Goal: Information Seeking & Learning: Learn about a topic

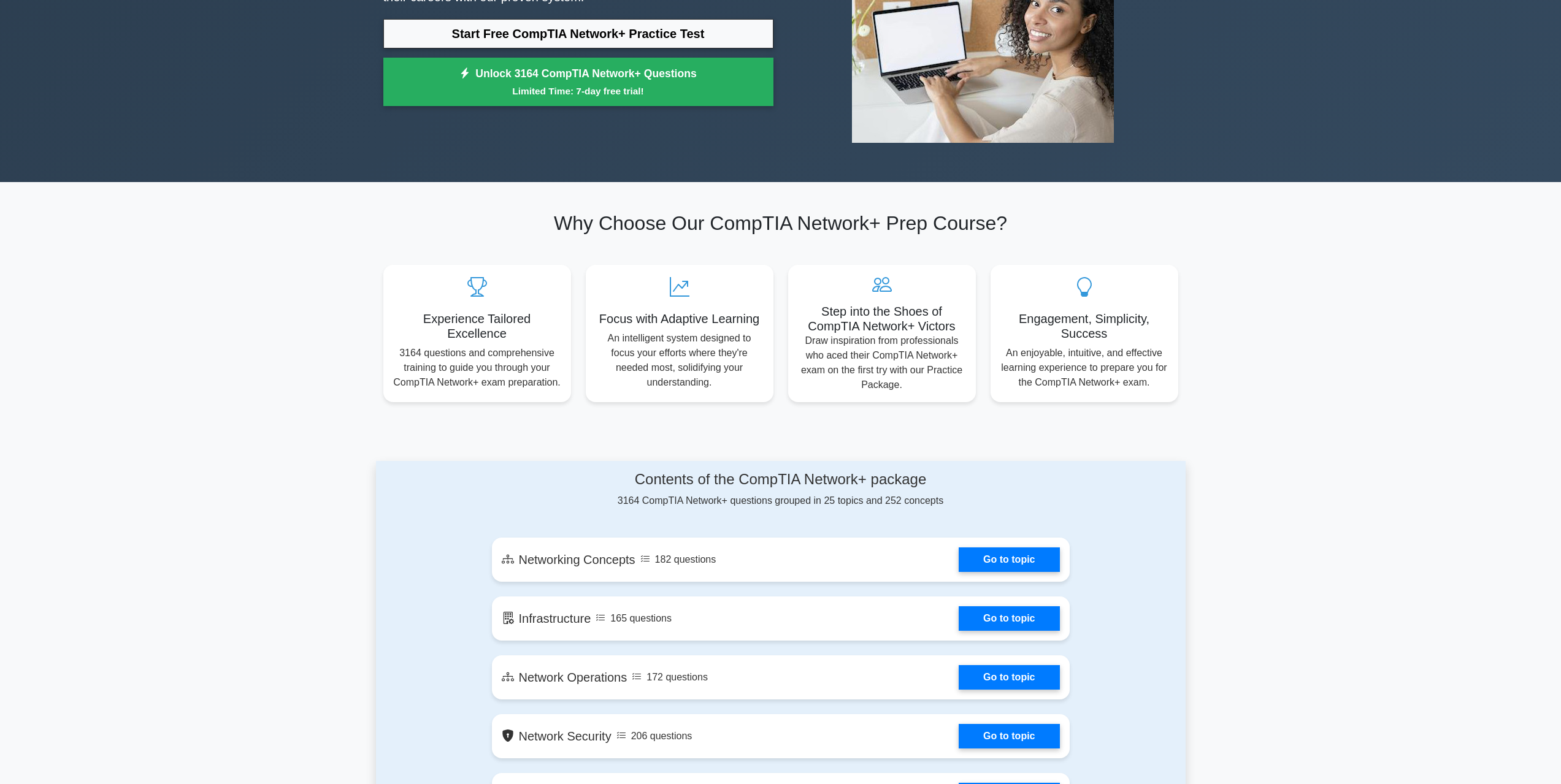
scroll to position [184, 0]
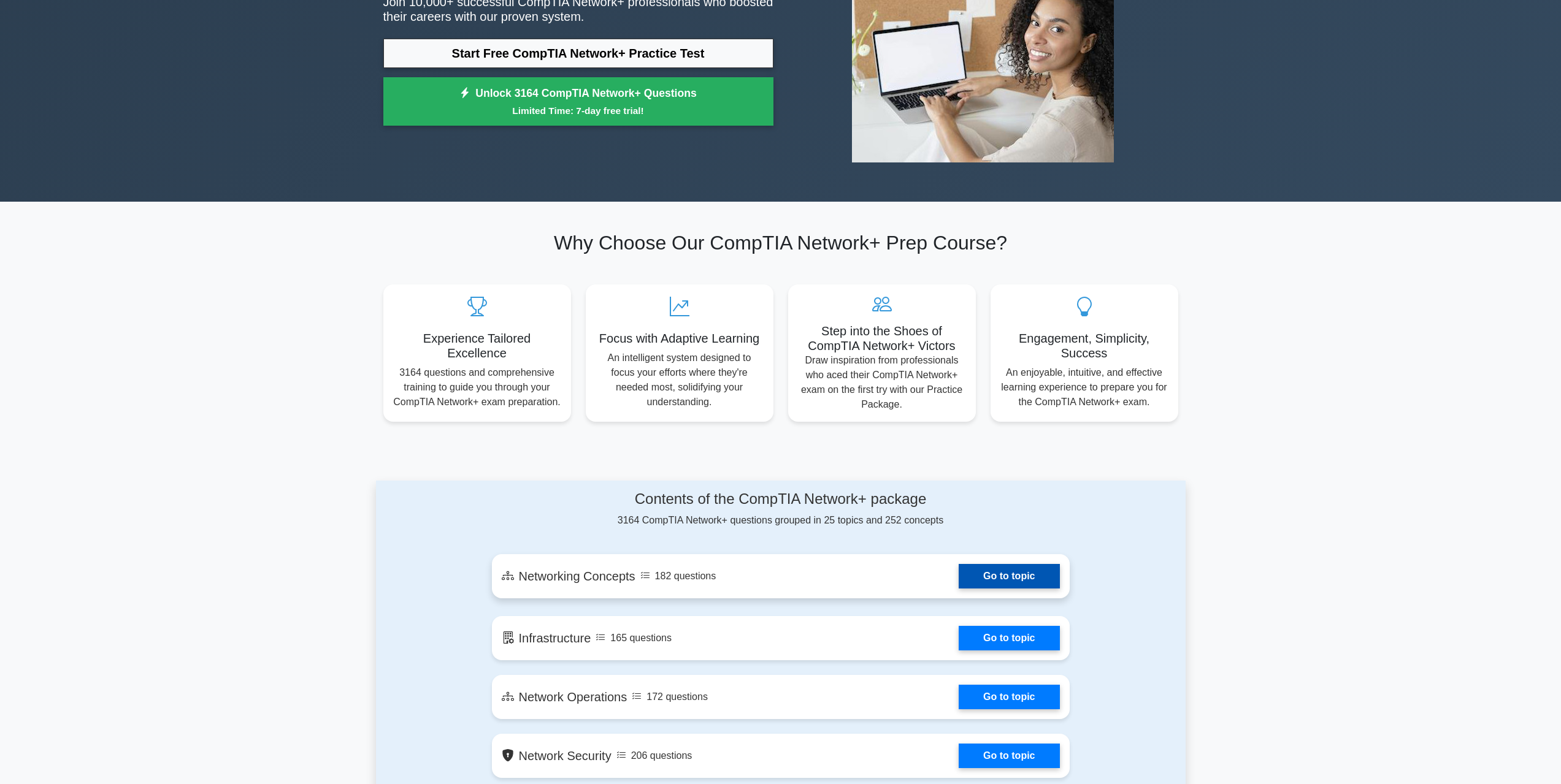
click at [1024, 589] on link "Go to topic" at bounding box center [1009, 576] width 101 height 25
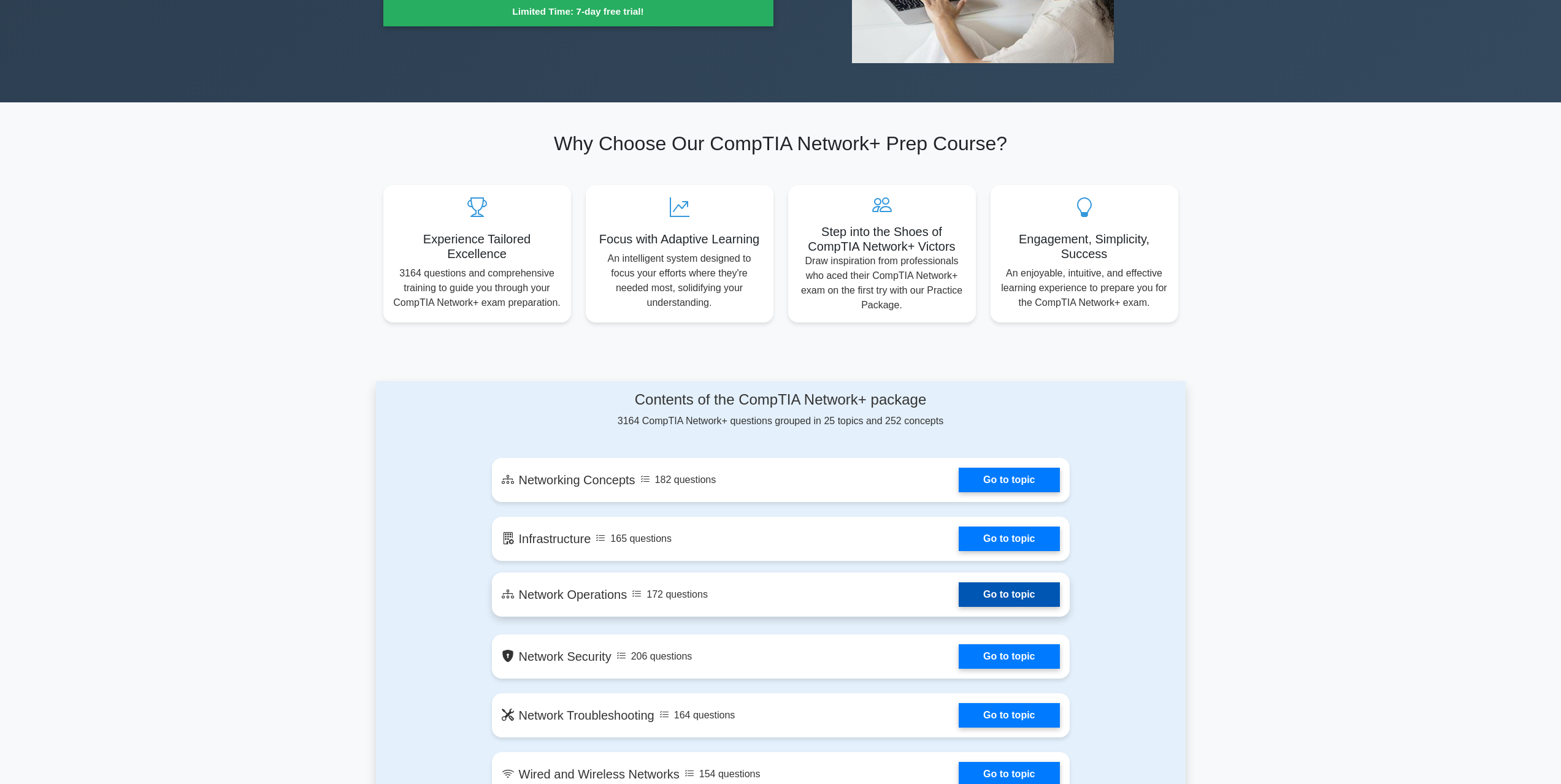
scroll to position [307, 0]
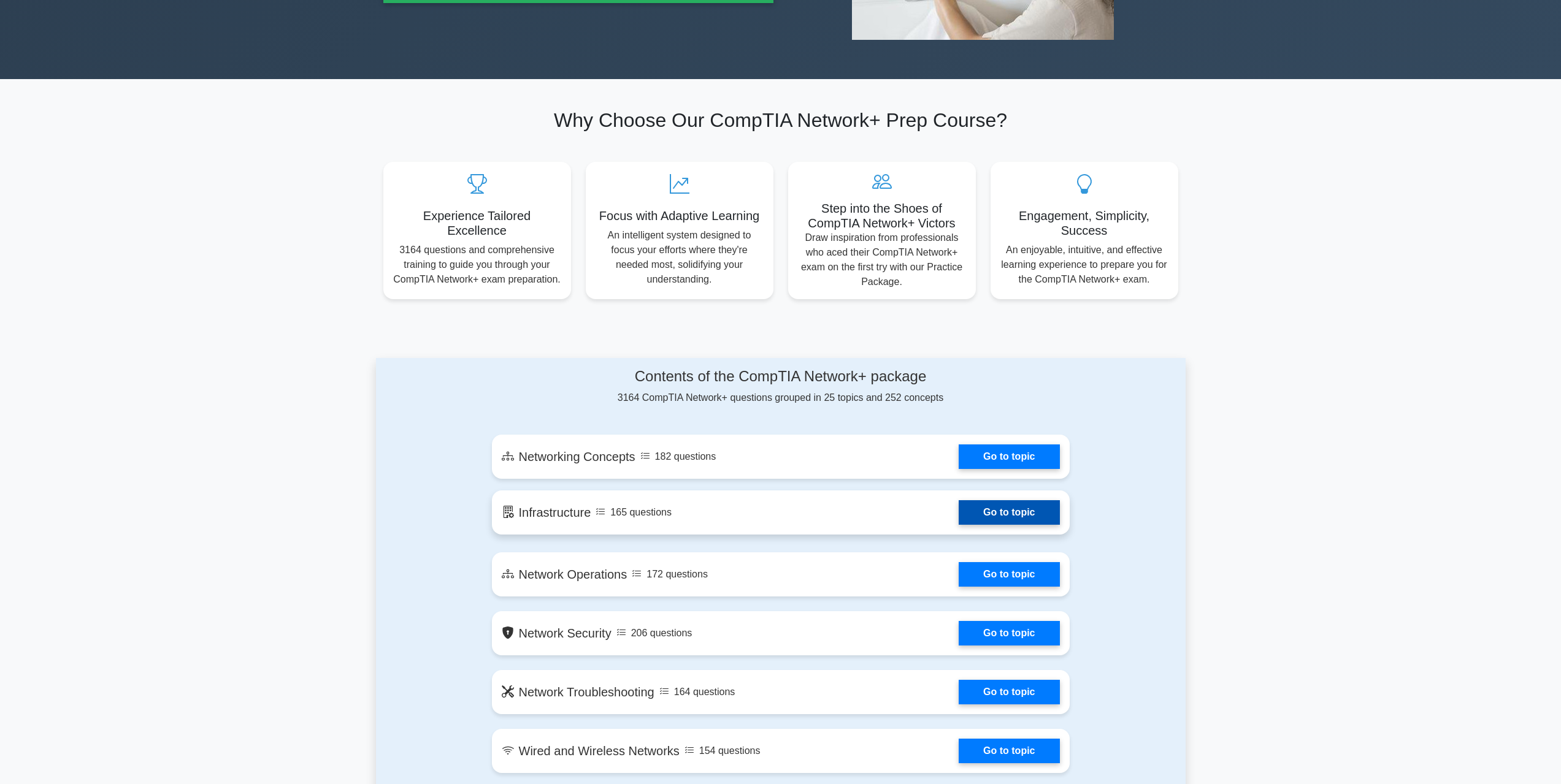
click at [1023, 520] on link "Go to topic" at bounding box center [1009, 512] width 101 height 25
click at [1029, 568] on link "Go to topic" at bounding box center [1009, 571] width 101 height 25
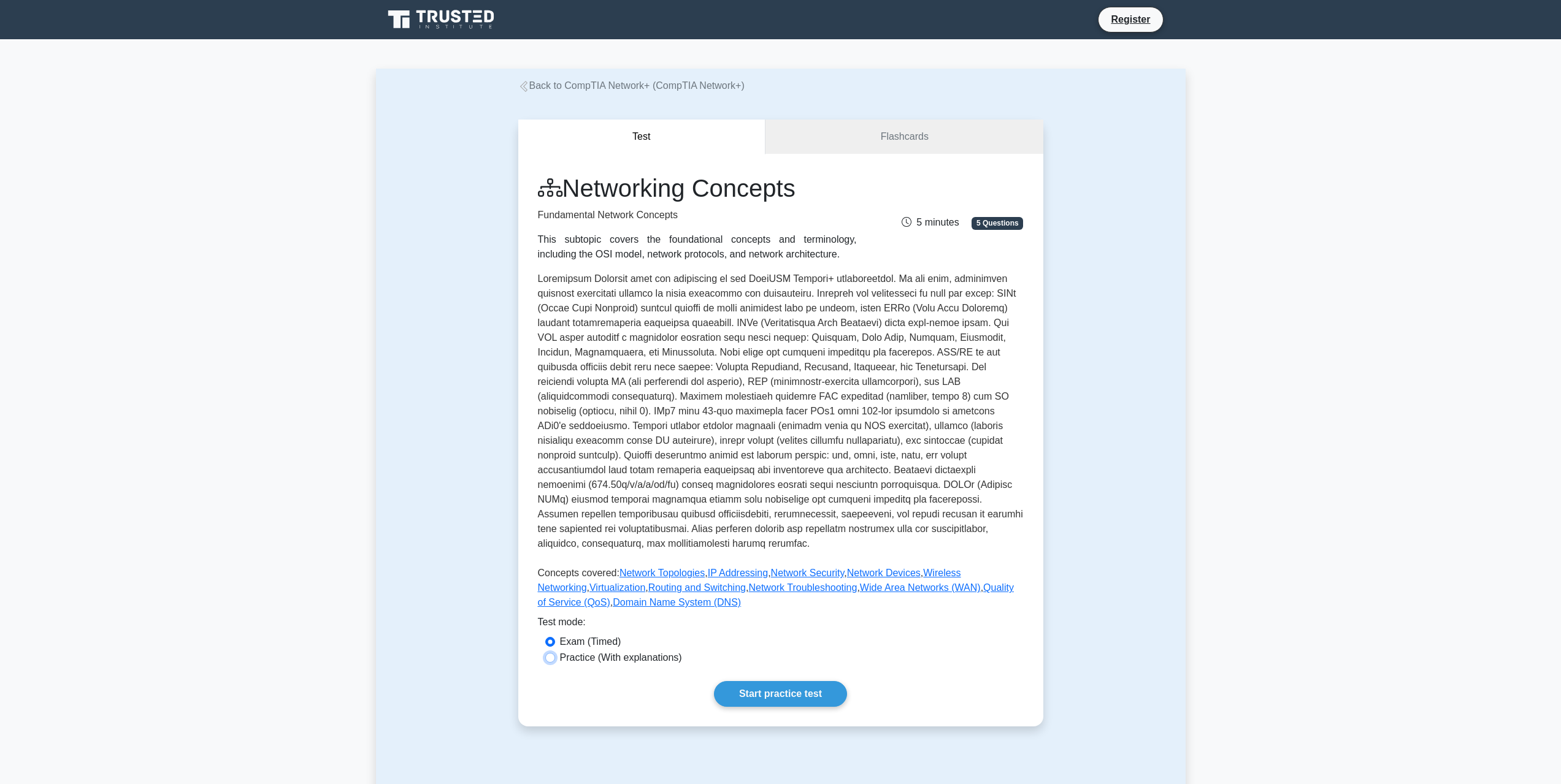
click at [554, 653] on input "Practice (With explanations)" at bounding box center [550, 658] width 10 height 10
radio input "true"
click at [776, 681] on link "Start practice test" at bounding box center [780, 694] width 134 height 26
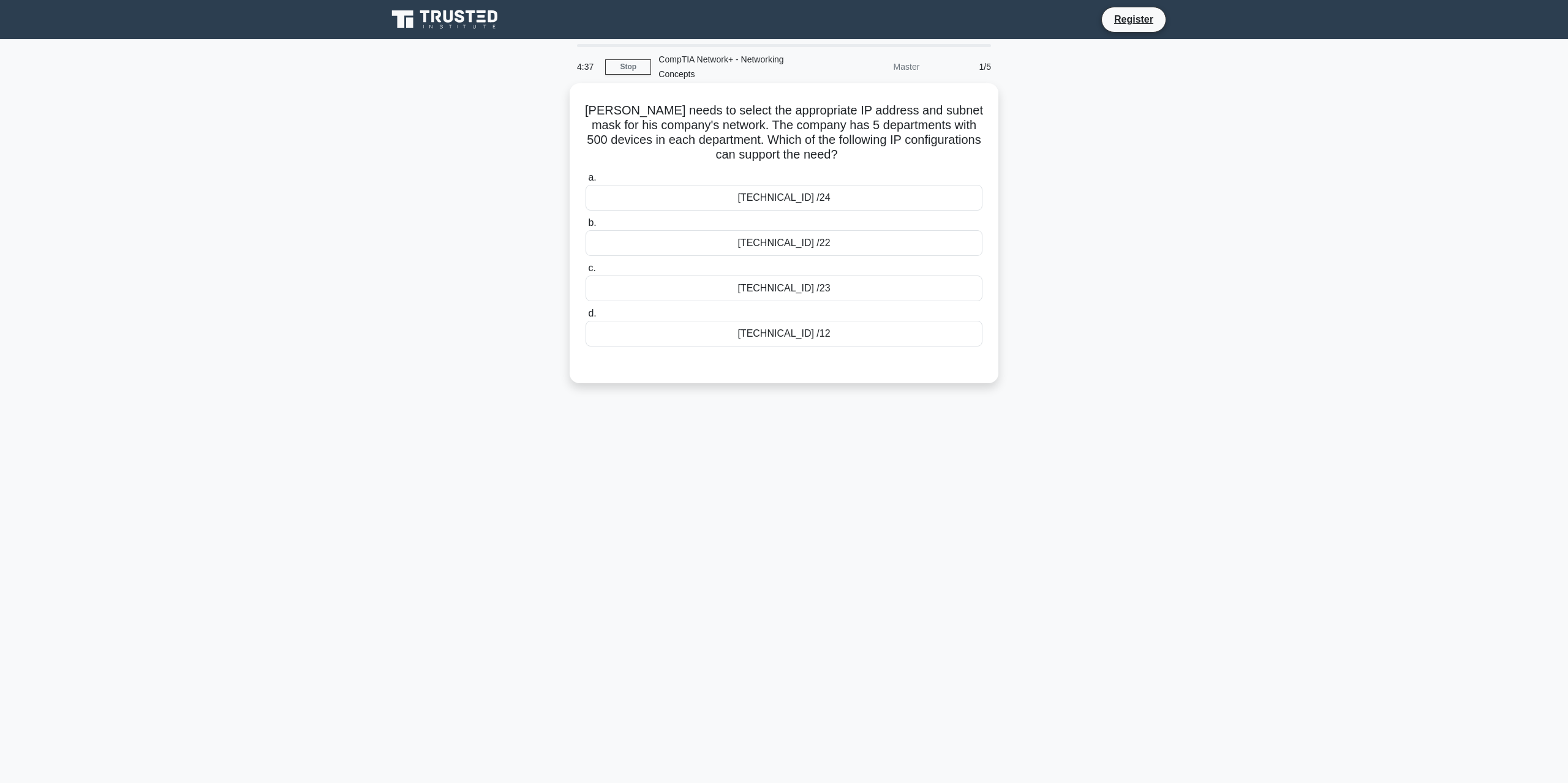
click at [820, 335] on div "172.16.0.0 /12" at bounding box center [783, 334] width 397 height 26
click at [585, 317] on input "d. 172.16.0.0 /12" at bounding box center [585, 313] width 0 height 8
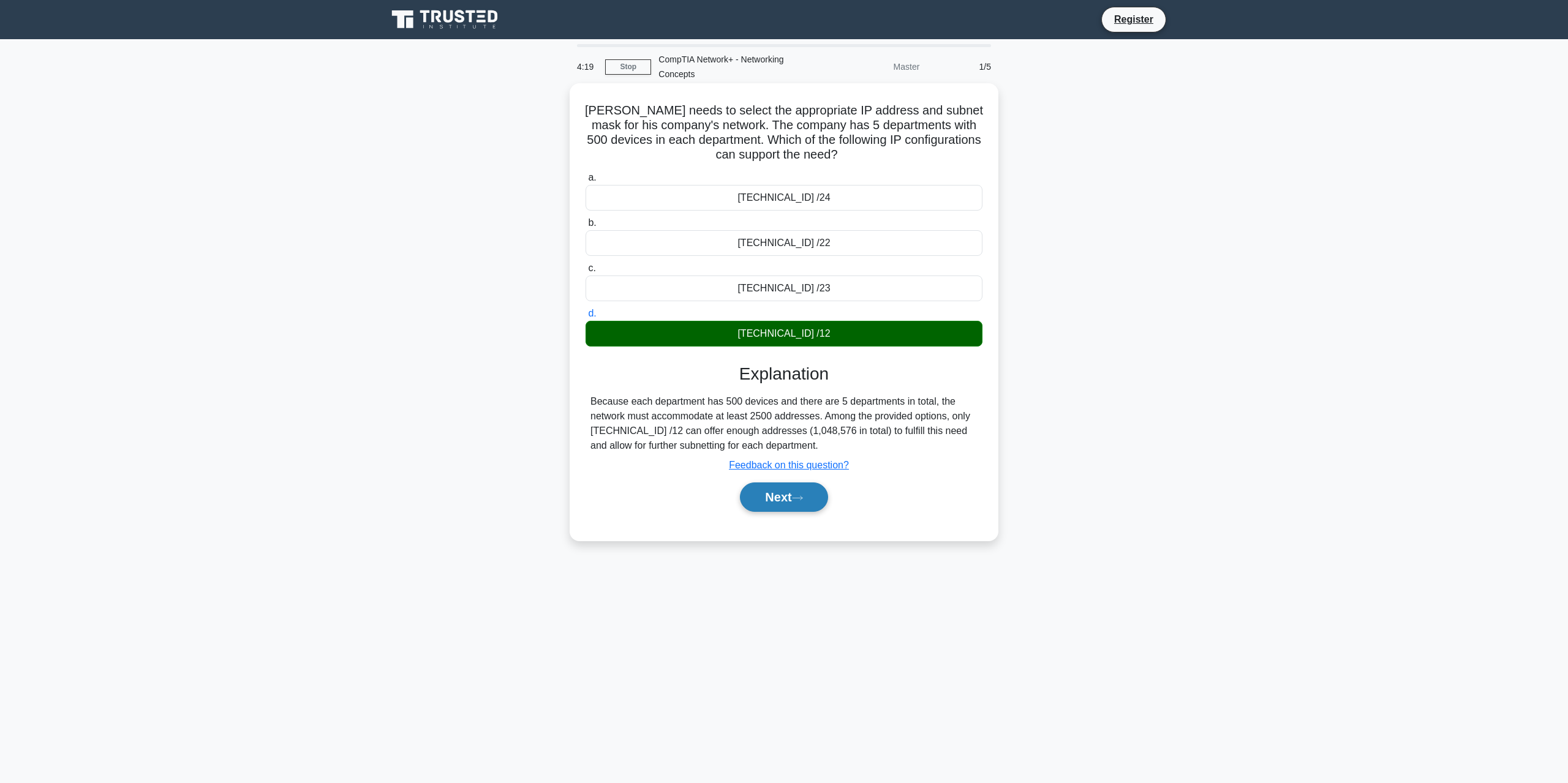
click at [795, 497] on button "Next" at bounding box center [784, 497] width 88 height 30
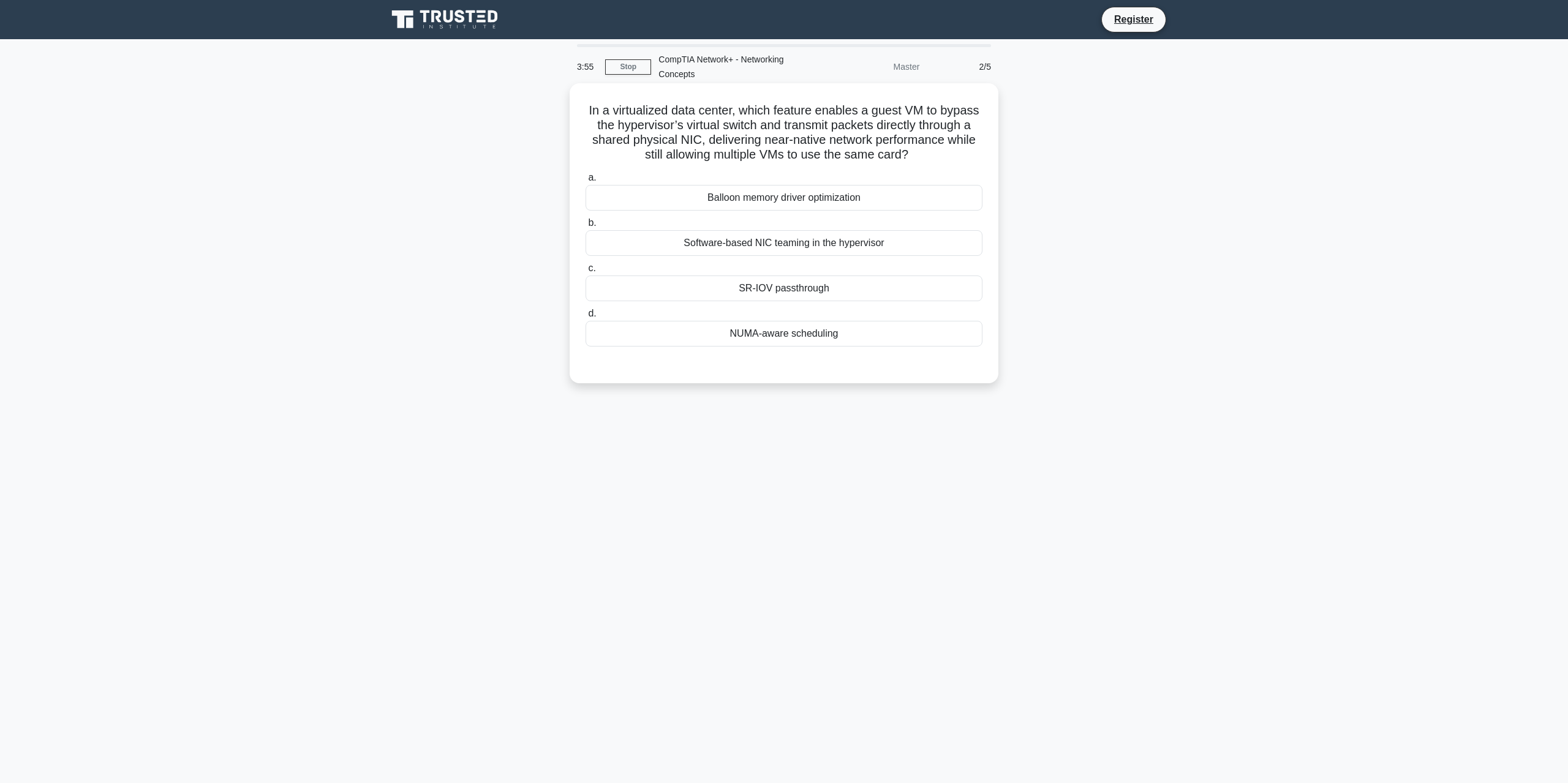
click at [812, 286] on div "SR-IOV passthrough" at bounding box center [783, 289] width 397 height 26
click at [585, 273] on input "c. SR-IOV passthrough" at bounding box center [585, 269] width 0 height 8
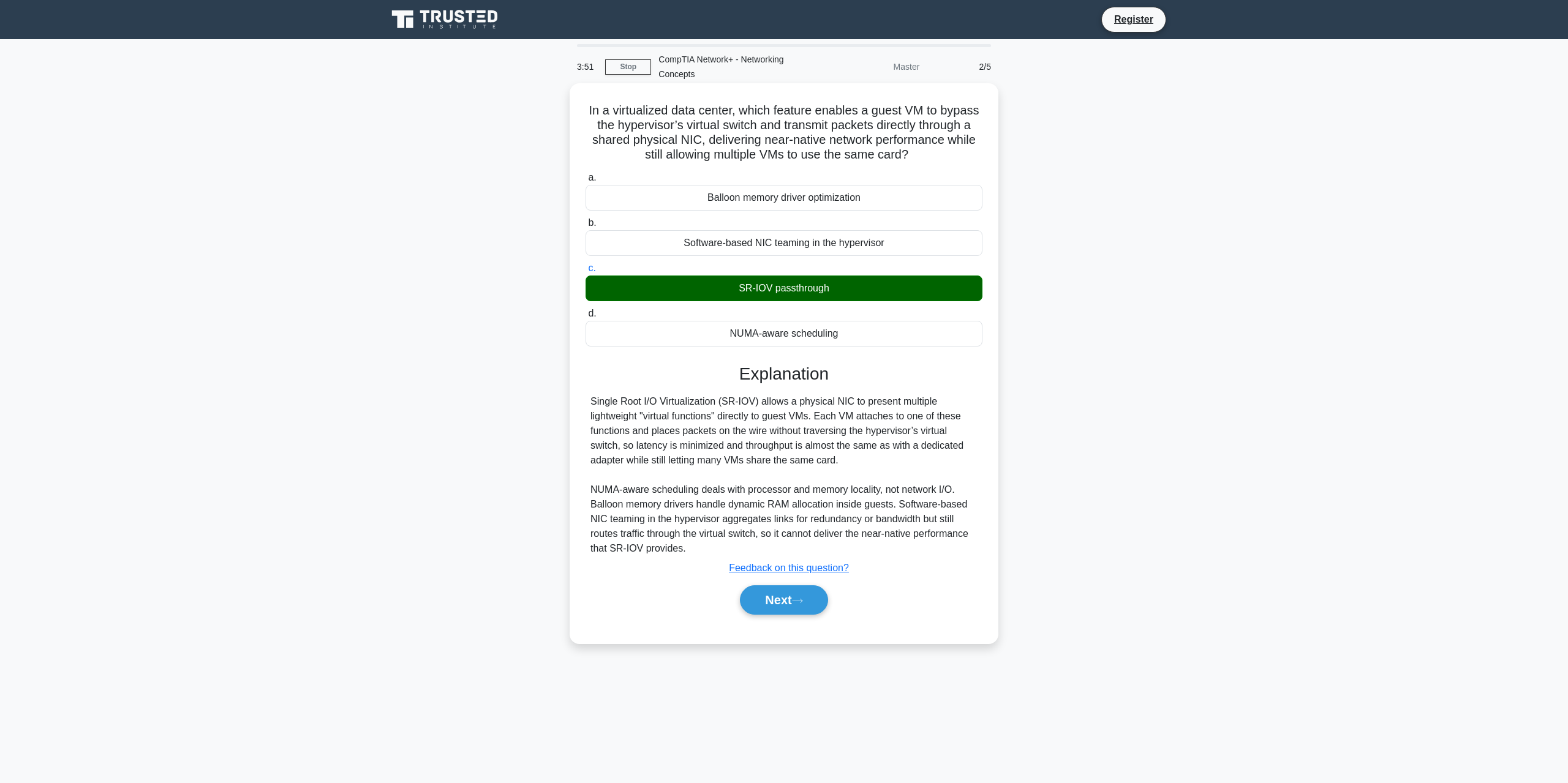
click at [788, 240] on div "Software-based NIC teaming in the hypervisor" at bounding box center [783, 243] width 397 height 26
click at [585, 227] on input "b. Software-based NIC teaming in the hypervisor" at bounding box center [585, 223] width 0 height 8
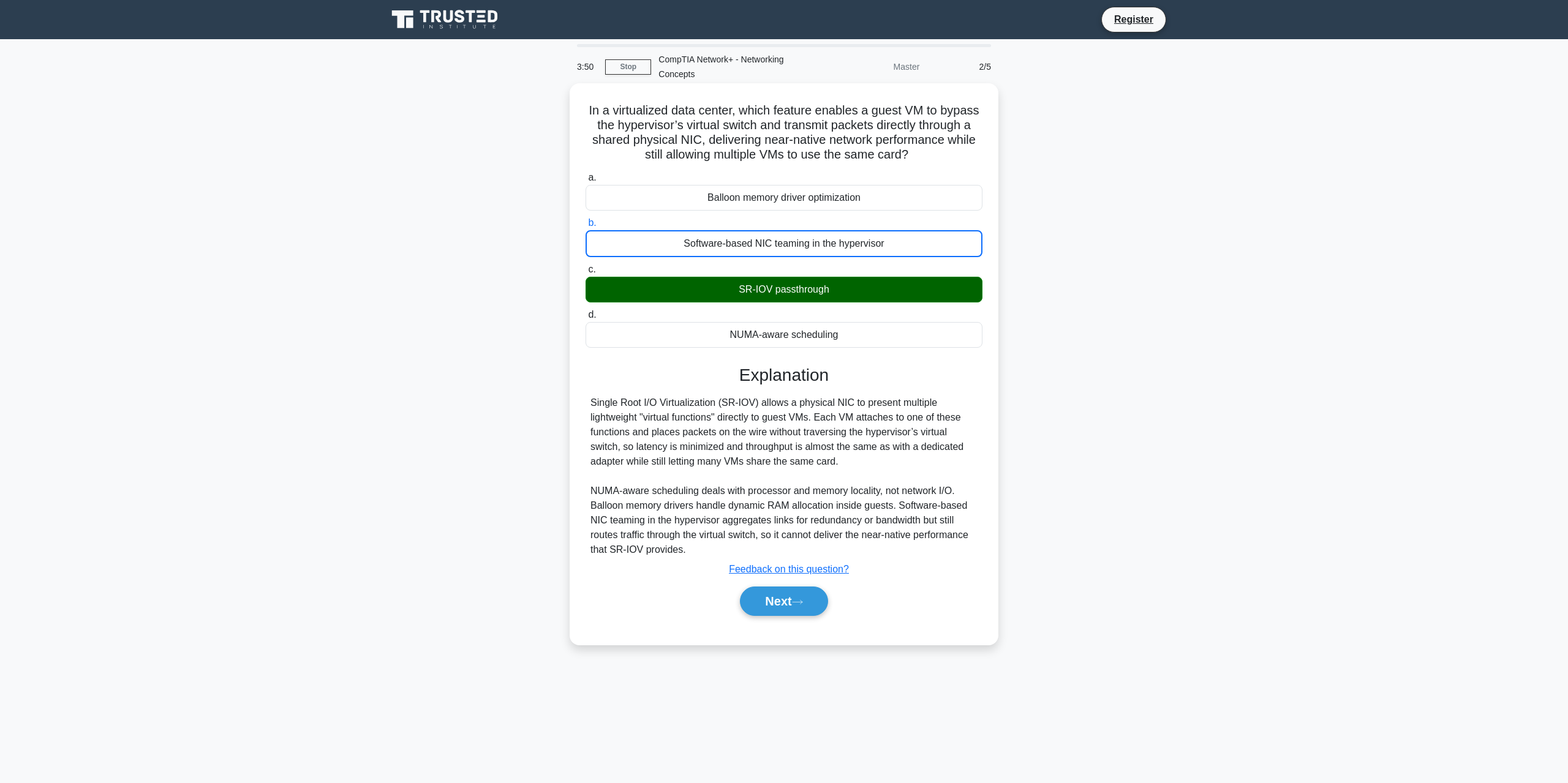
click at [796, 286] on div "SR-IOV passthrough" at bounding box center [783, 290] width 397 height 26
click at [585, 274] on input "c. SR-IOV passthrough" at bounding box center [585, 270] width 0 height 8
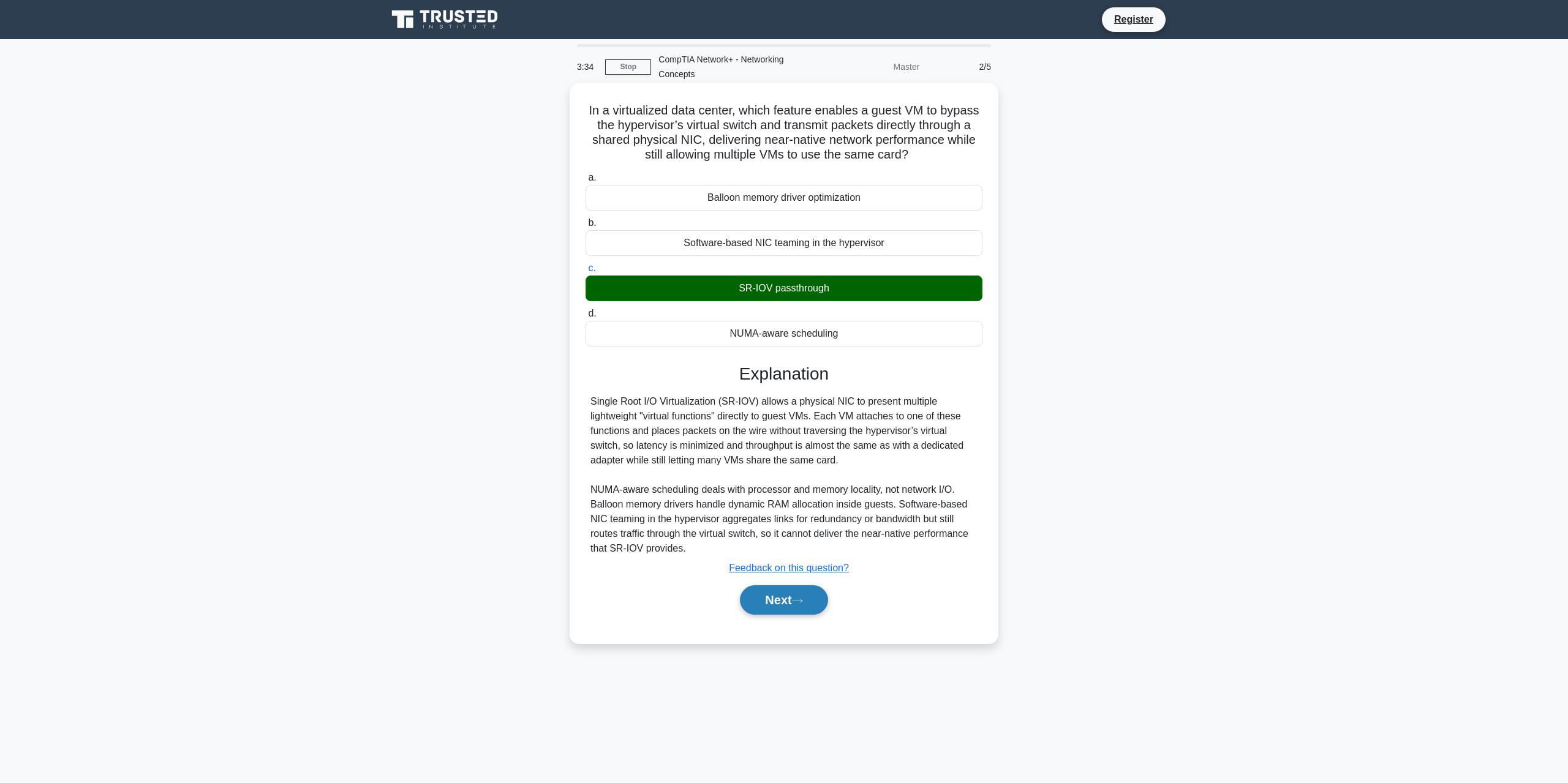
click at [795, 599] on button "Next" at bounding box center [784, 600] width 88 height 30
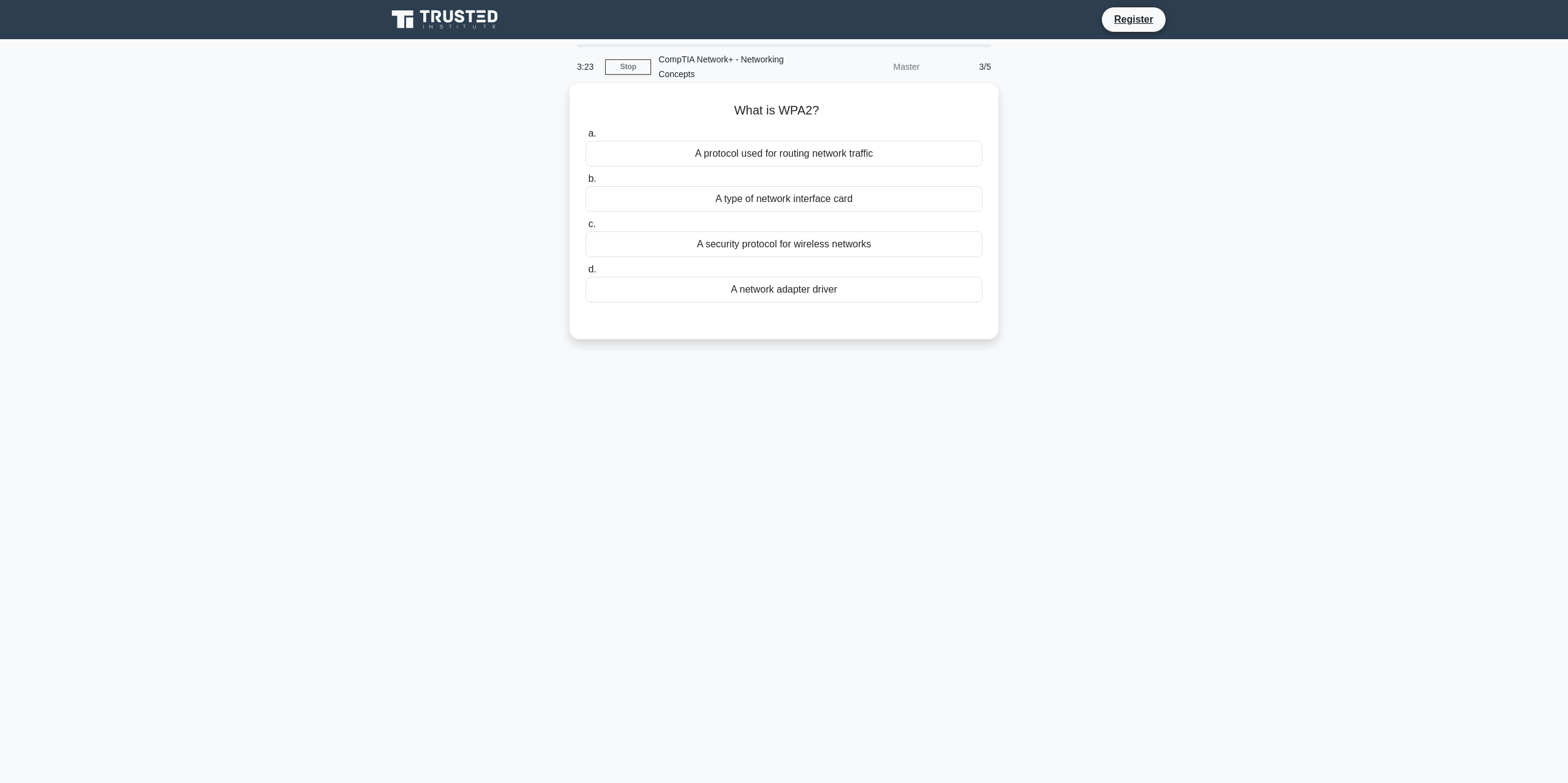
click at [800, 254] on div "A security protocol for wireless networks" at bounding box center [783, 245] width 397 height 26
click at [585, 229] on input "c. A security protocol for wireless networks" at bounding box center [585, 225] width 0 height 8
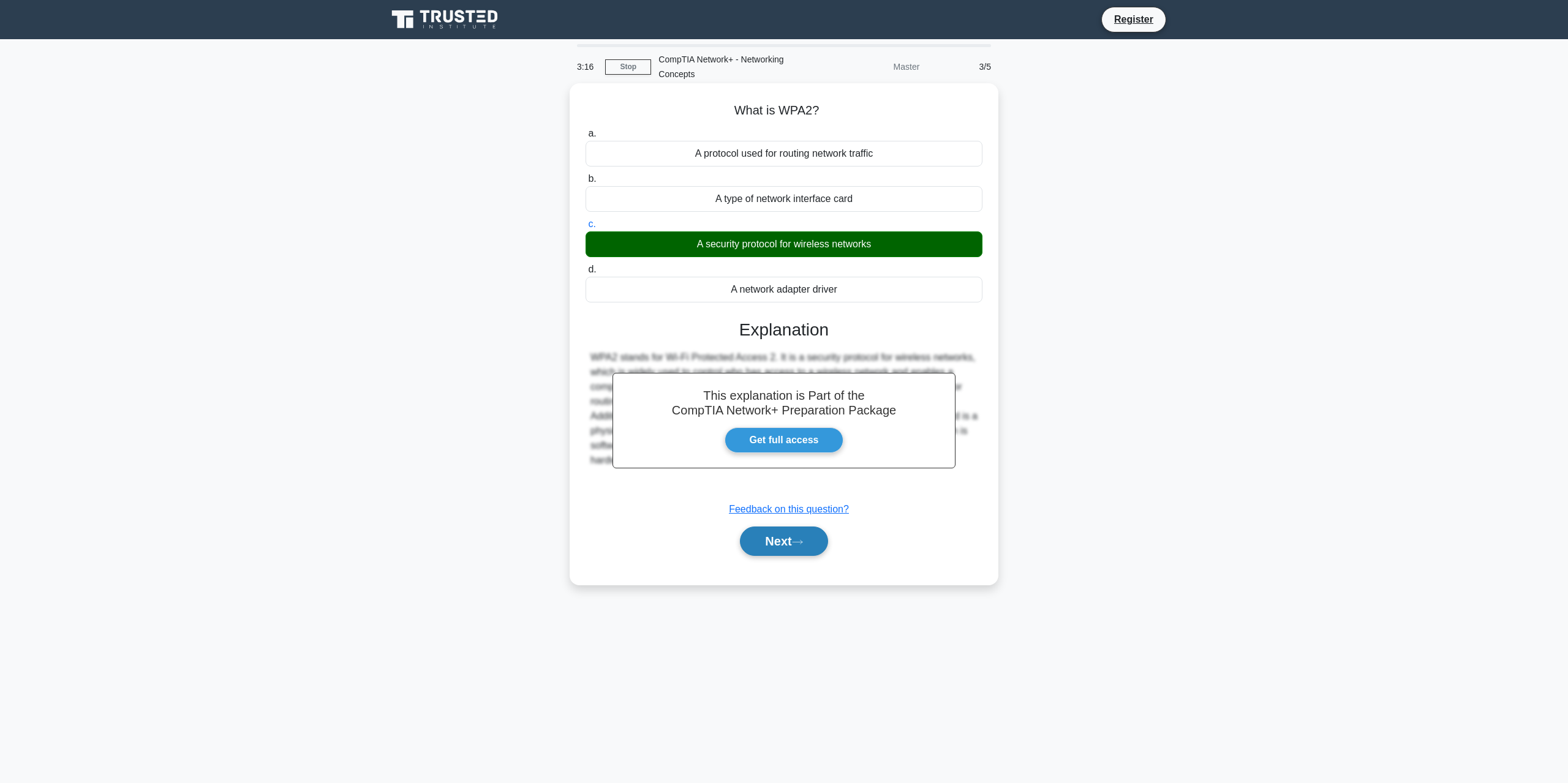
click at [788, 544] on button "Next" at bounding box center [784, 541] width 88 height 30
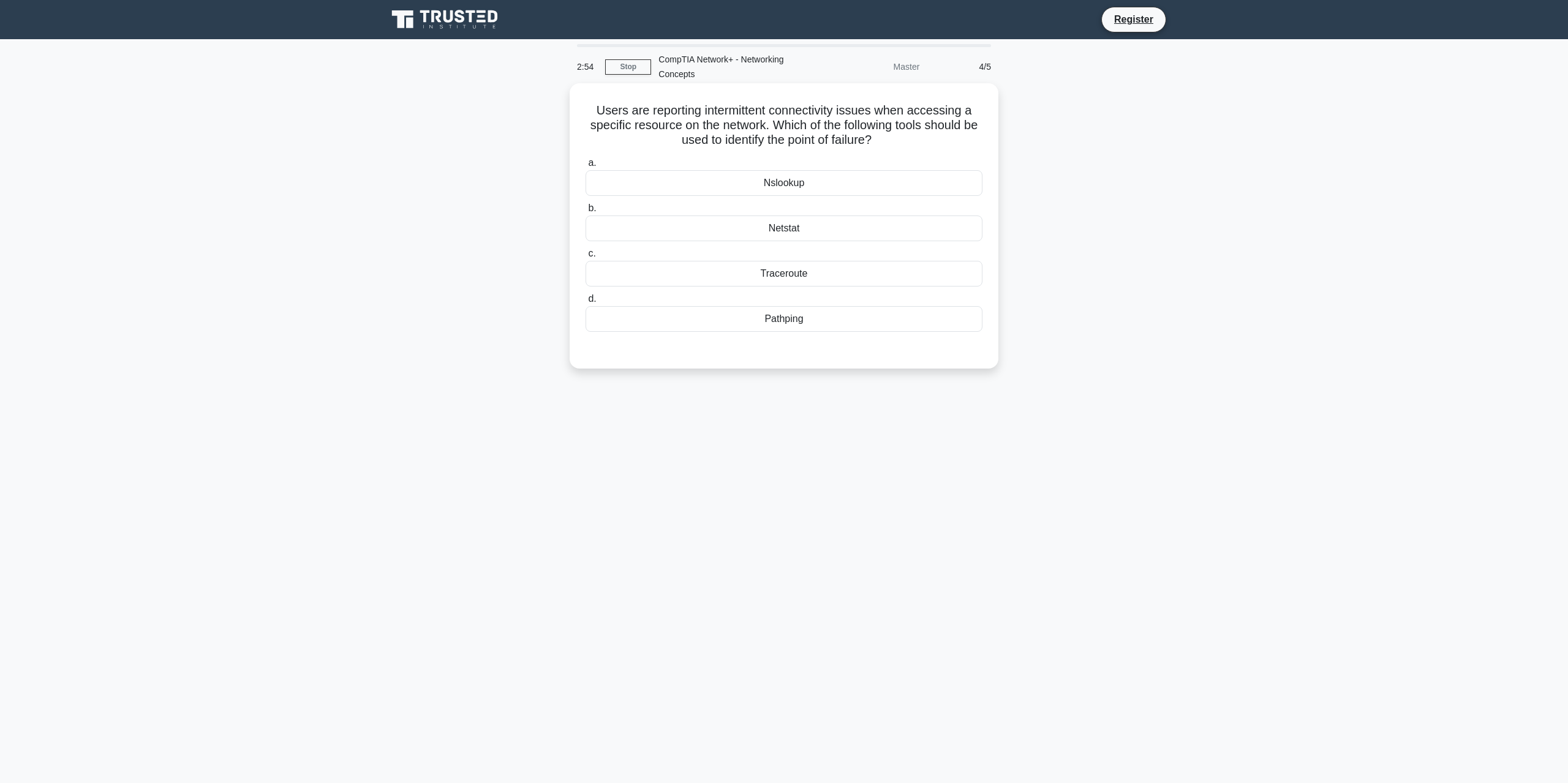
click at [818, 275] on div "Traceroute" at bounding box center [783, 274] width 397 height 26
click at [585, 258] on input "c. Traceroute" at bounding box center [585, 254] width 0 height 8
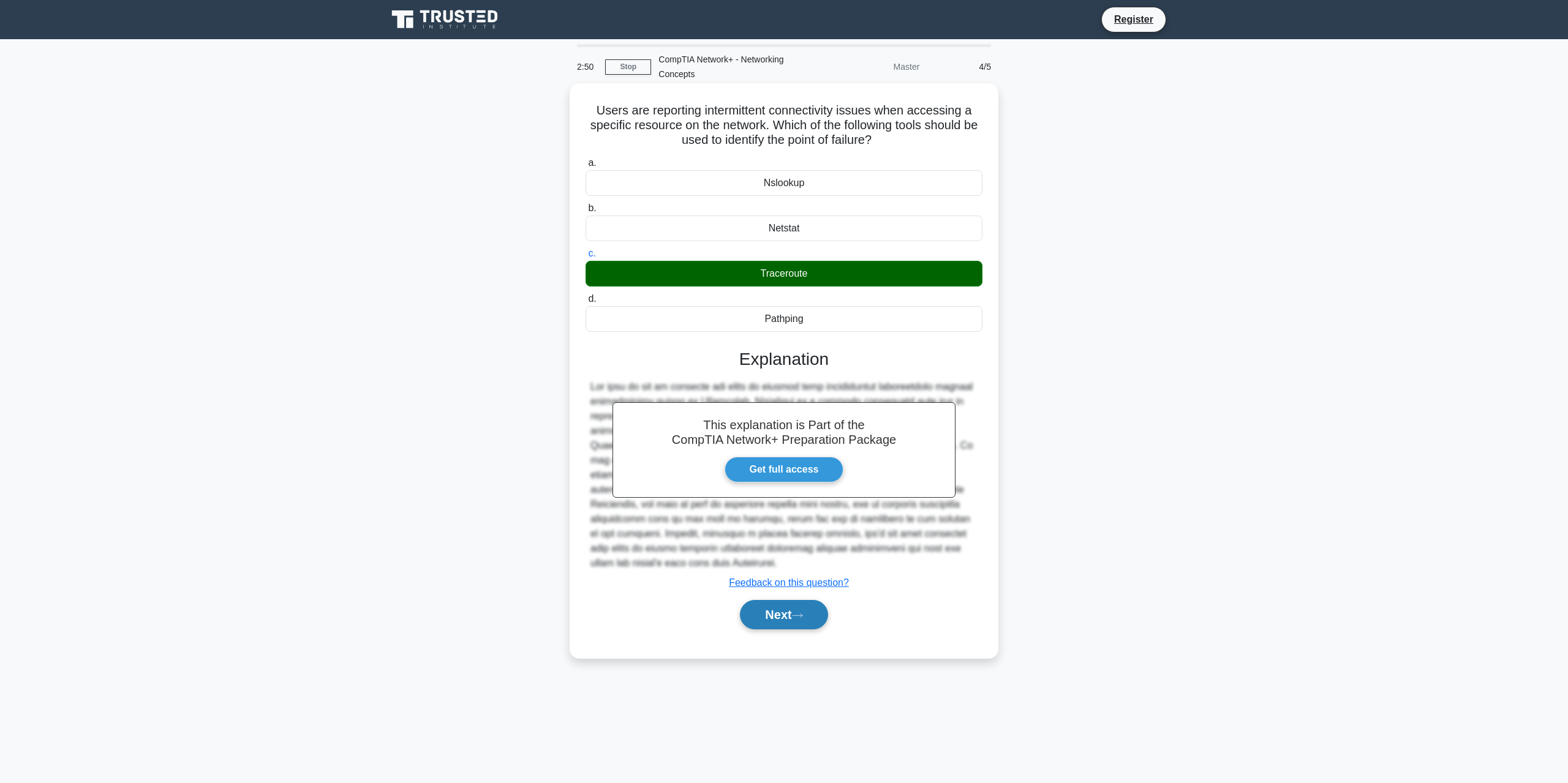
click at [786, 606] on button "Next" at bounding box center [784, 615] width 88 height 30
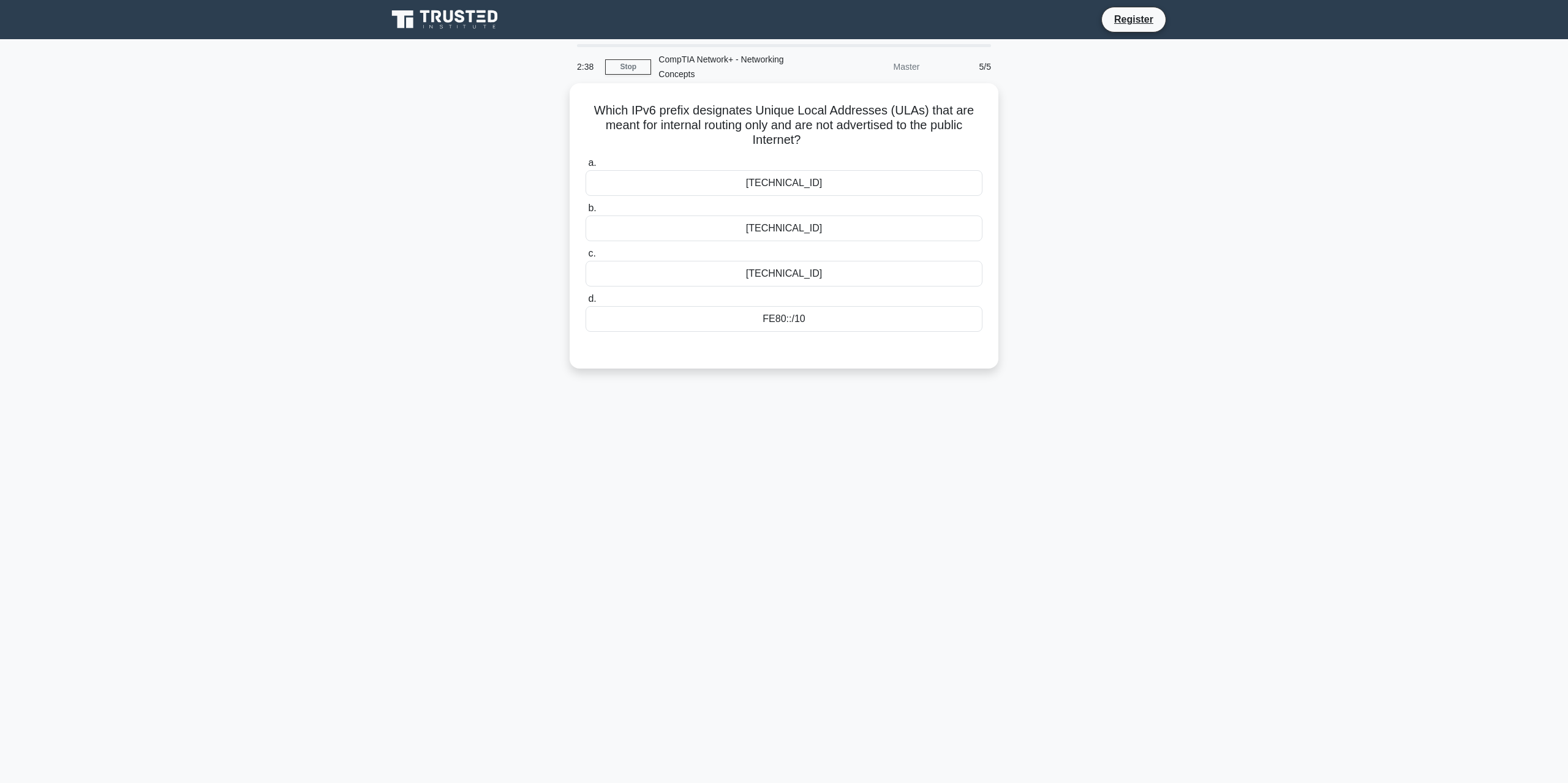
click at [847, 232] on div "2000::/3" at bounding box center [783, 229] width 397 height 26
click at [585, 213] on input "b. 2000::/3" at bounding box center [585, 209] width 0 height 8
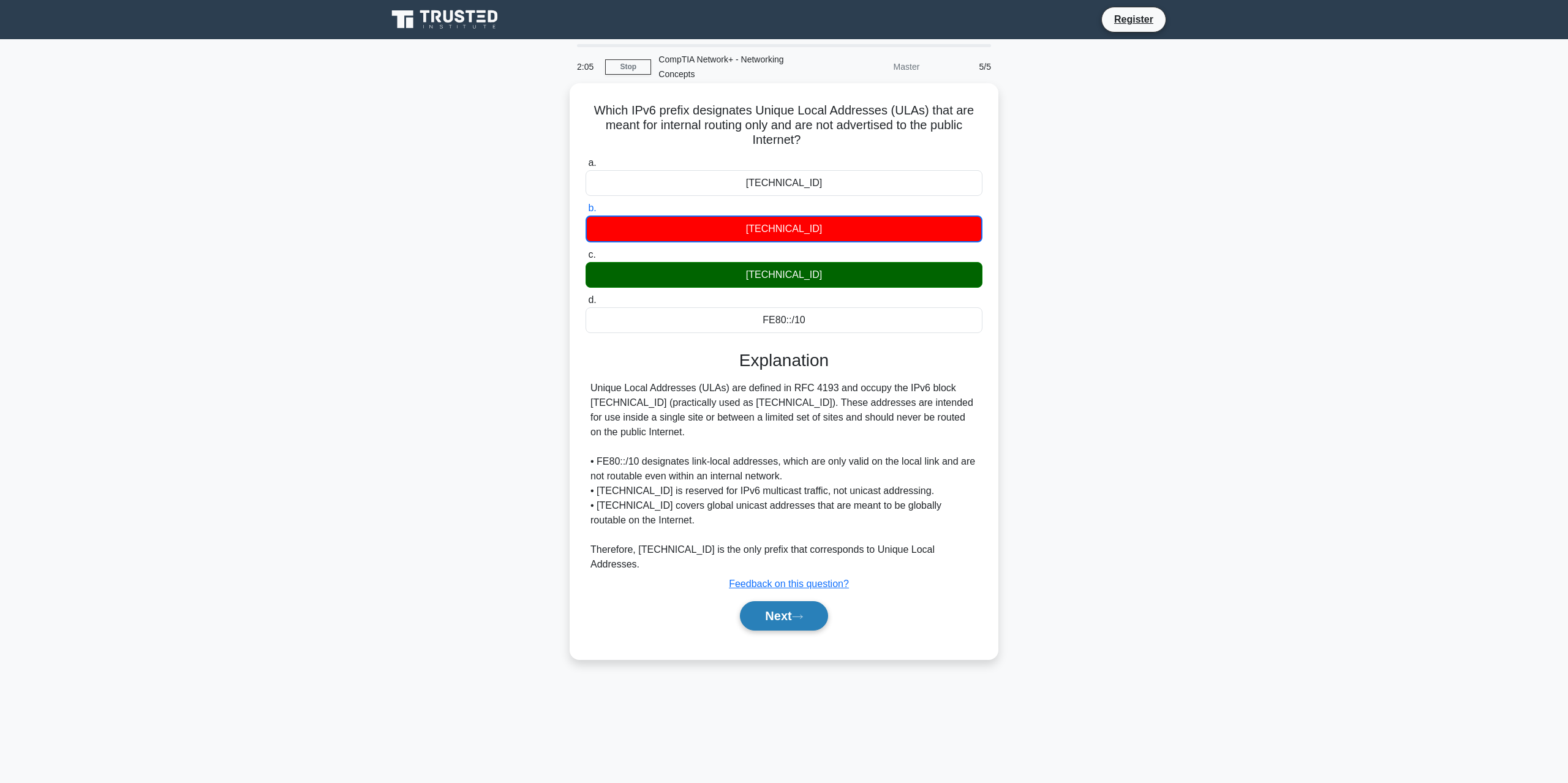
click at [800, 601] on button "Next" at bounding box center [784, 616] width 88 height 30
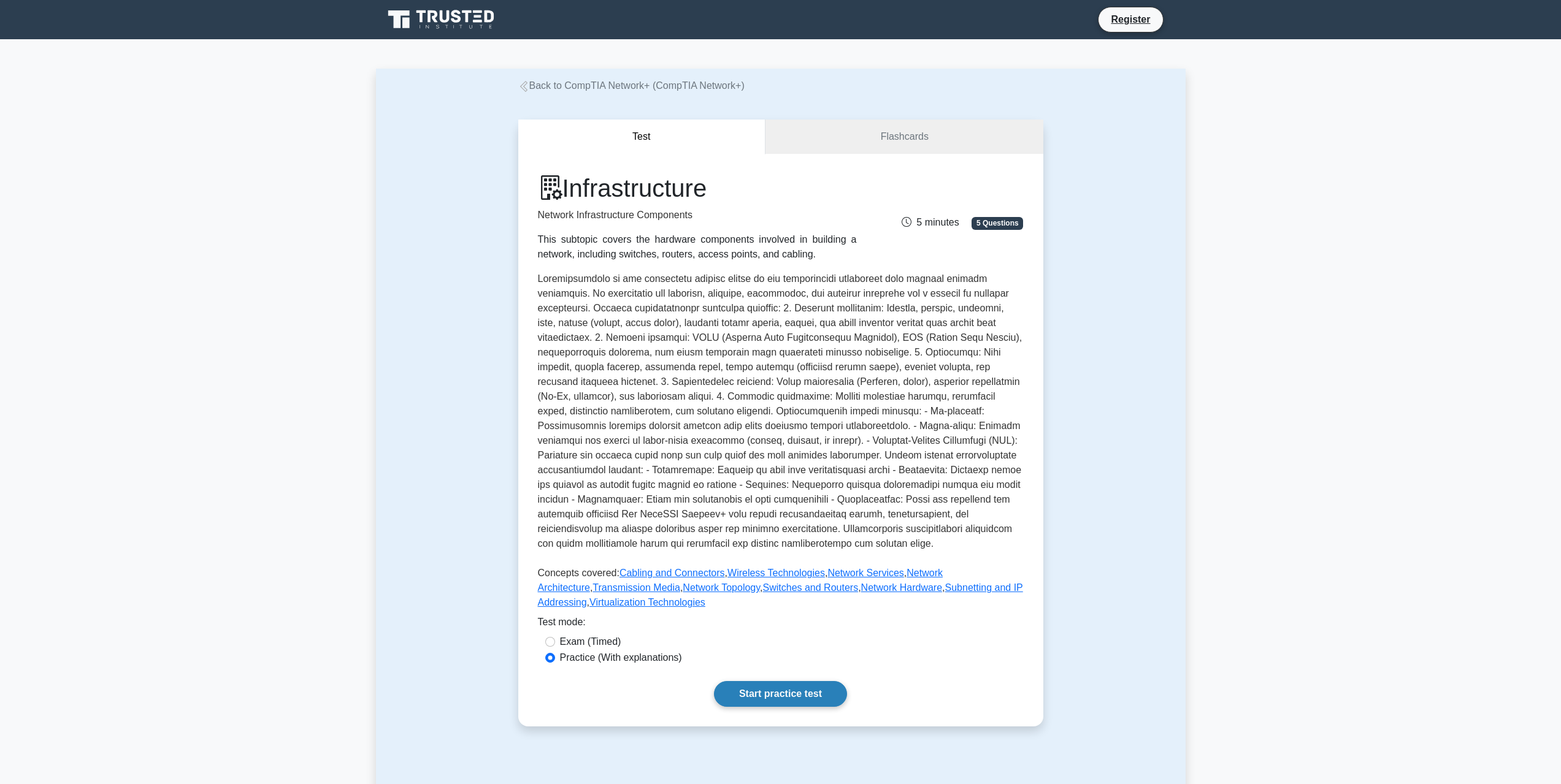
click at [774, 694] on link "Start practice test" at bounding box center [780, 694] width 134 height 26
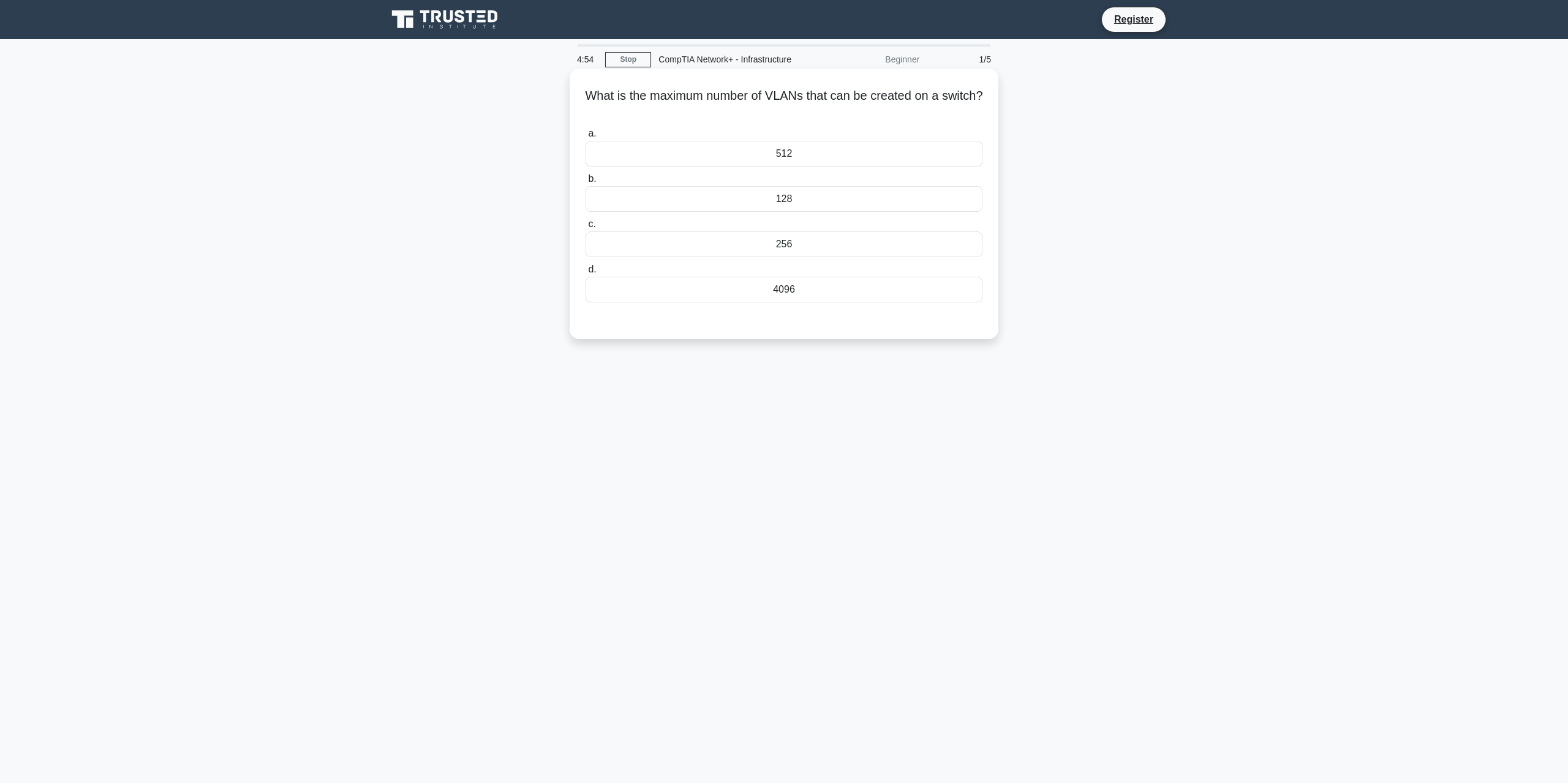
click at [774, 288] on div "4096" at bounding box center [783, 290] width 397 height 26
click at [585, 274] on input "d. 4096" at bounding box center [585, 270] width 0 height 8
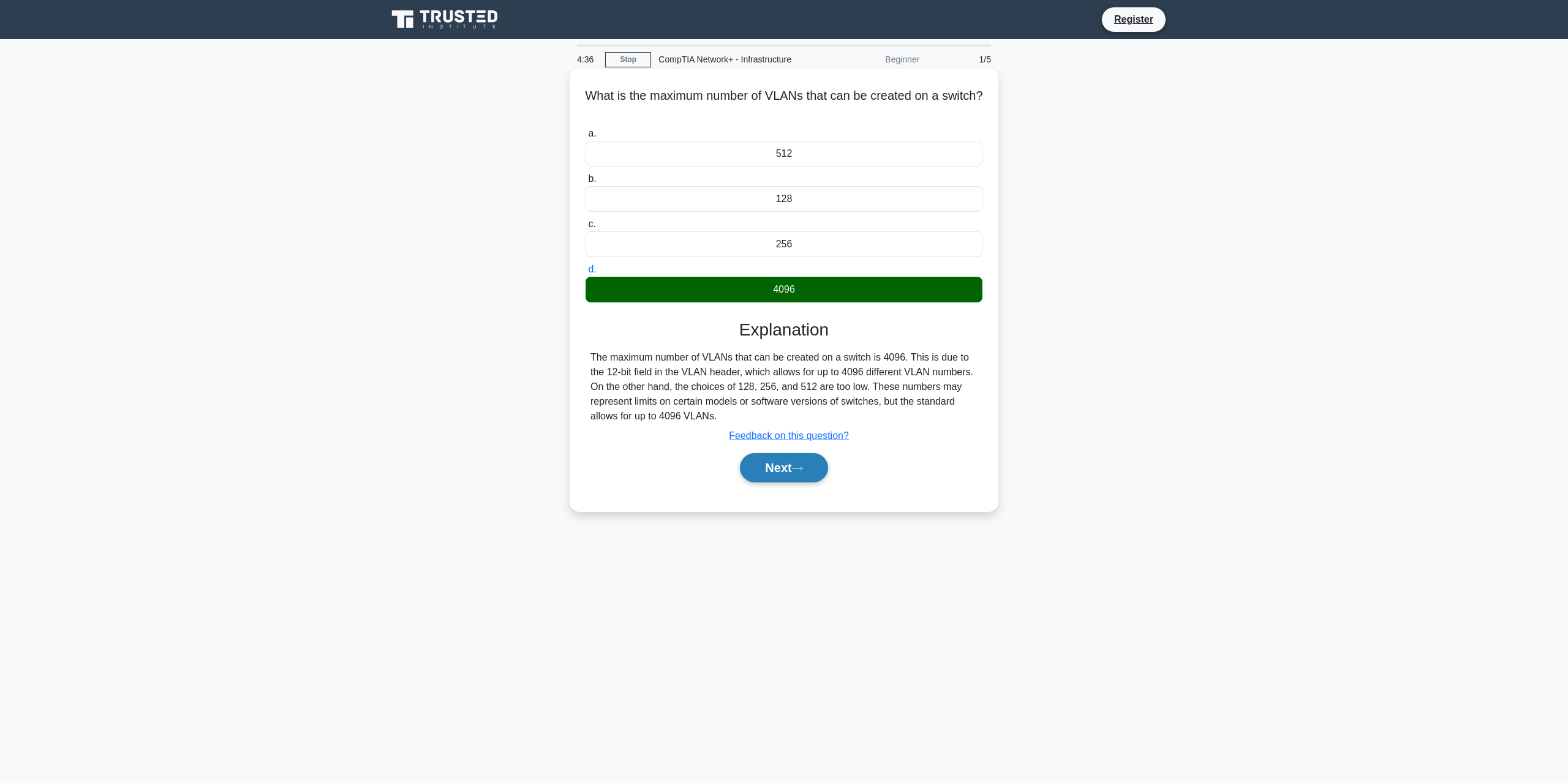
click at [794, 465] on button "Next" at bounding box center [784, 468] width 88 height 30
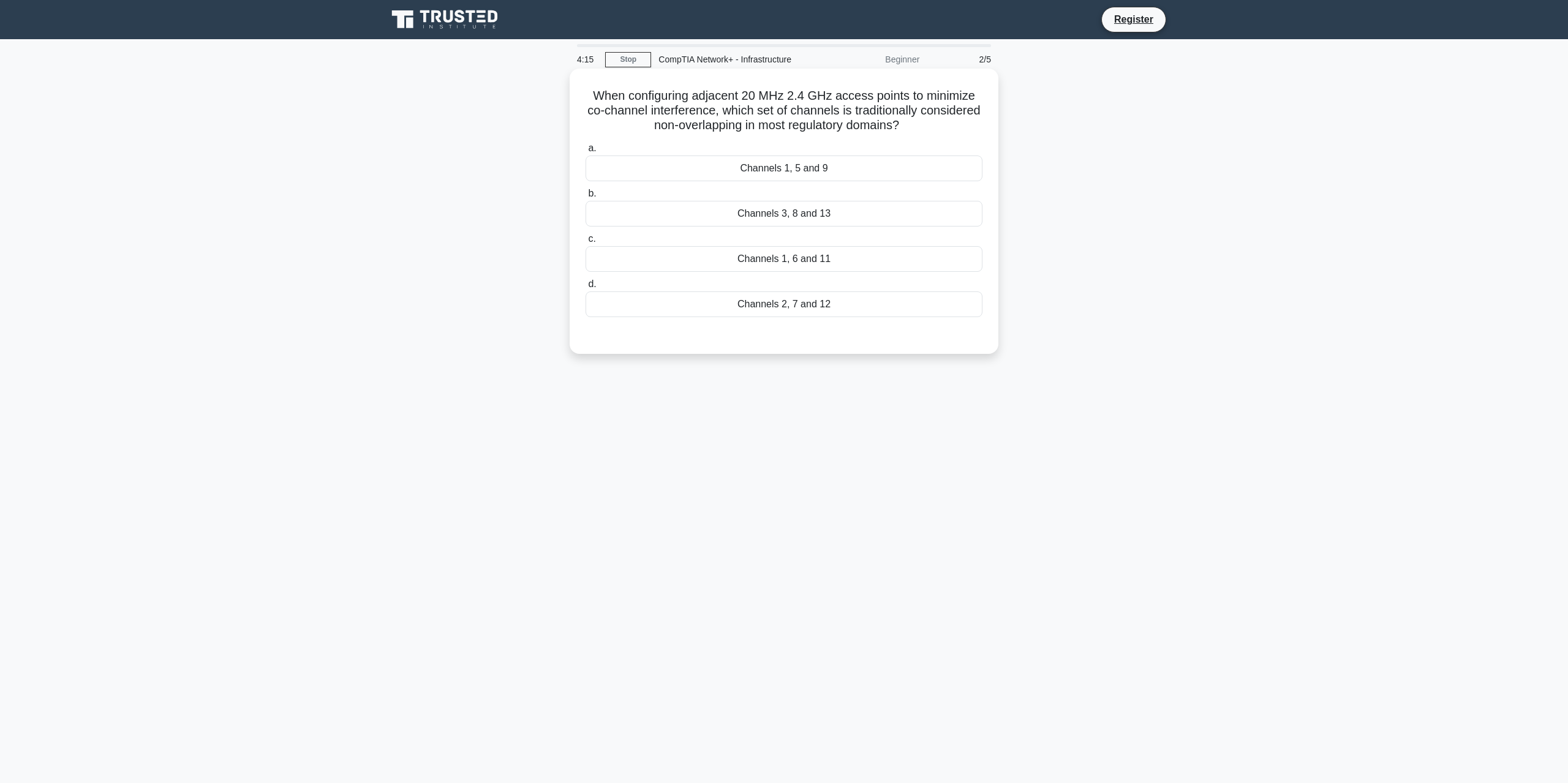
click at [763, 250] on div "Channels 1, 6 and 11" at bounding box center [783, 259] width 397 height 26
click at [585, 243] on input "c. Channels 1, 6 and 11" at bounding box center [585, 239] width 0 height 8
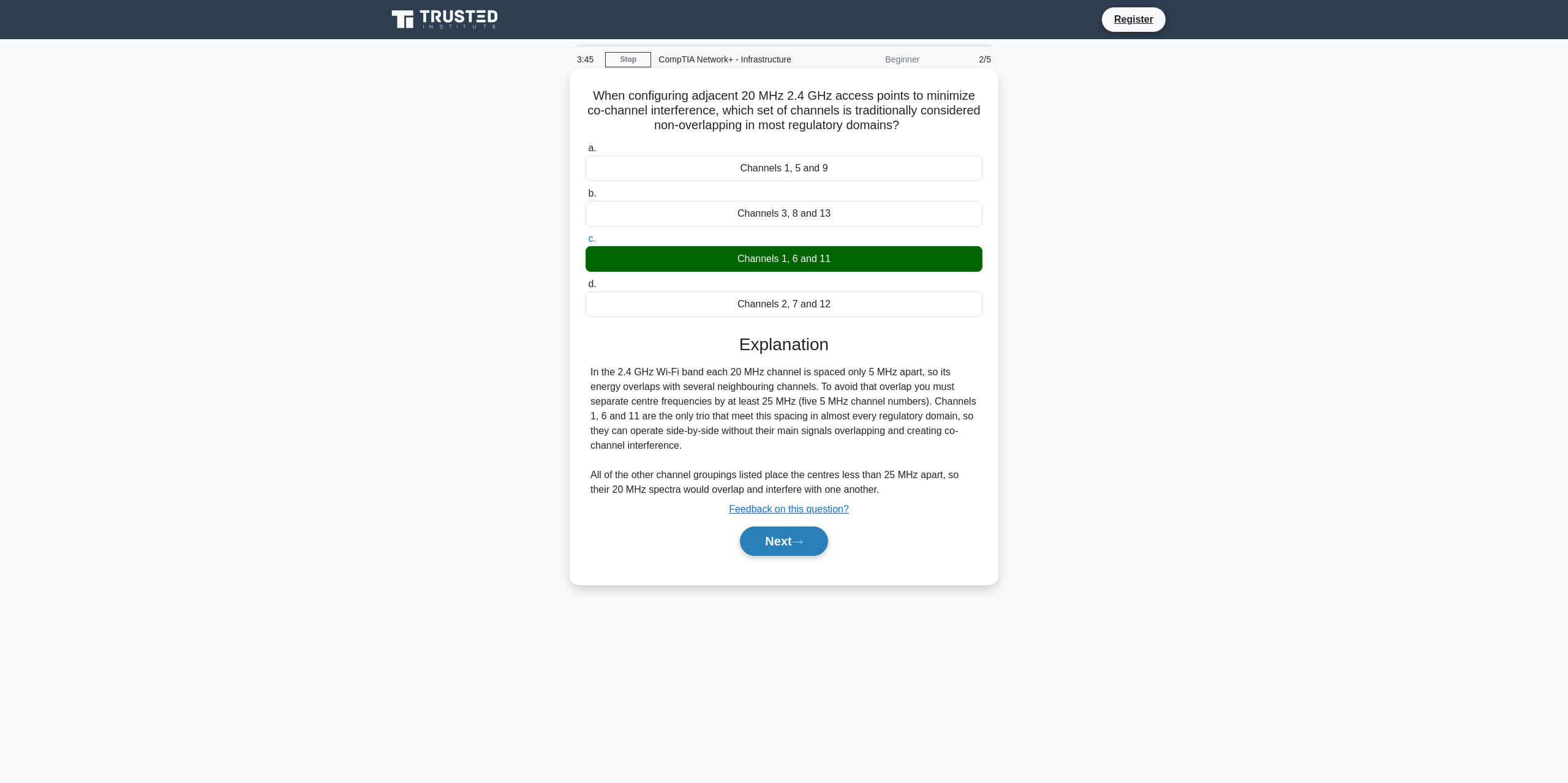
click at [759, 539] on button "Next" at bounding box center [784, 541] width 88 height 30
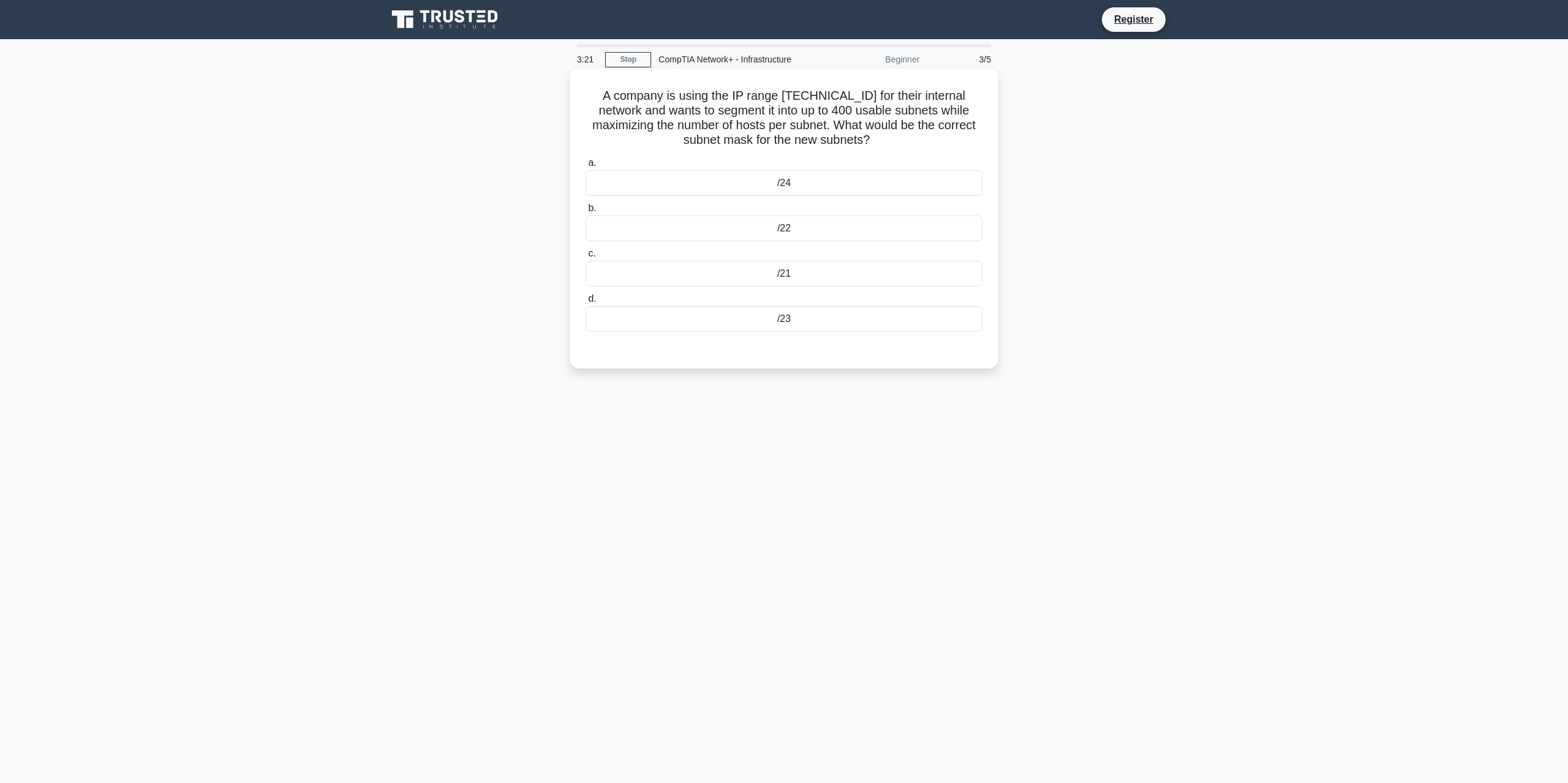
click at [717, 313] on div "/23" at bounding box center [783, 319] width 397 height 26
click at [585, 303] on input "d. /23" at bounding box center [585, 299] width 0 height 8
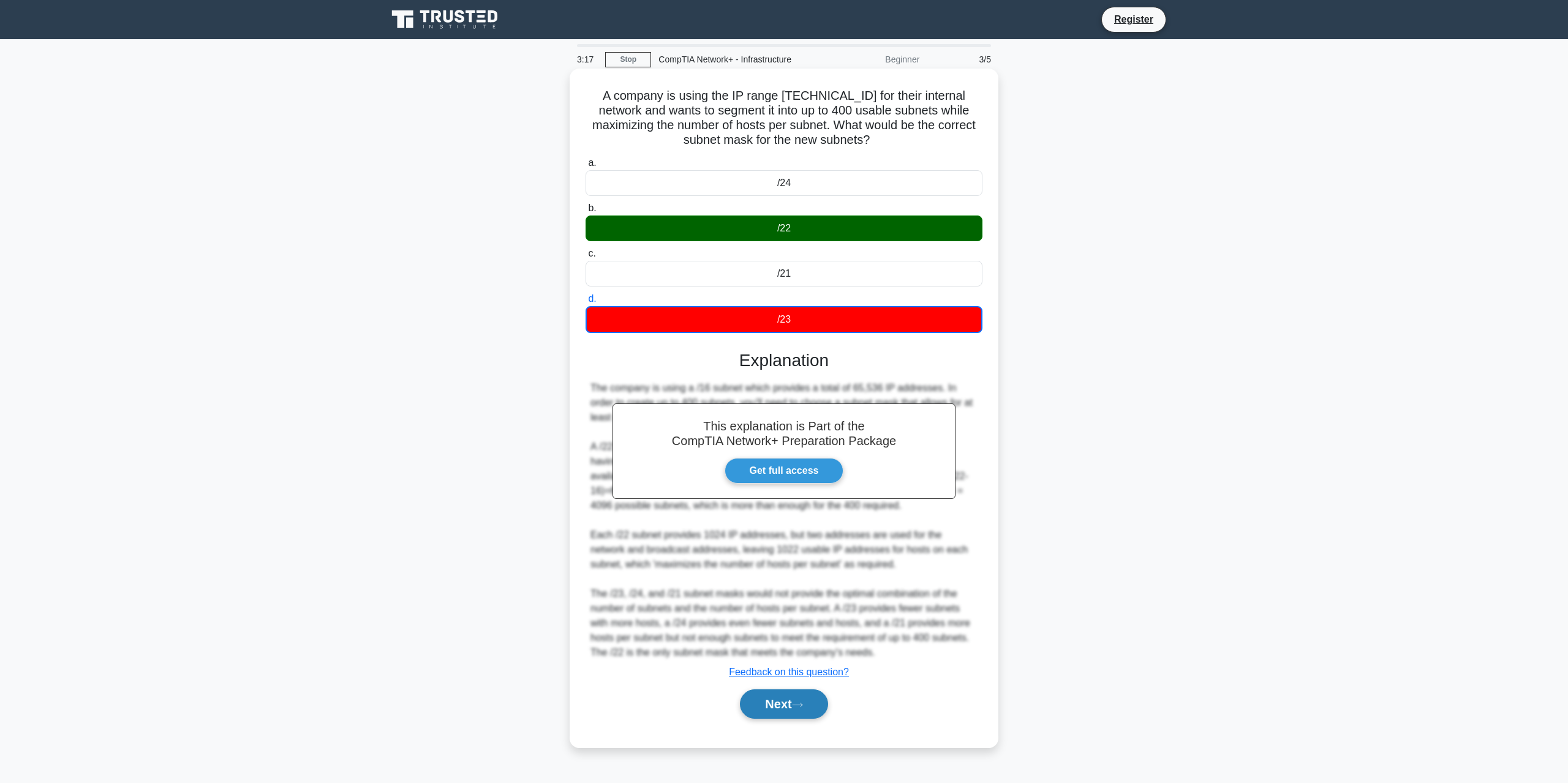
click at [815, 711] on button "Next" at bounding box center [784, 704] width 88 height 30
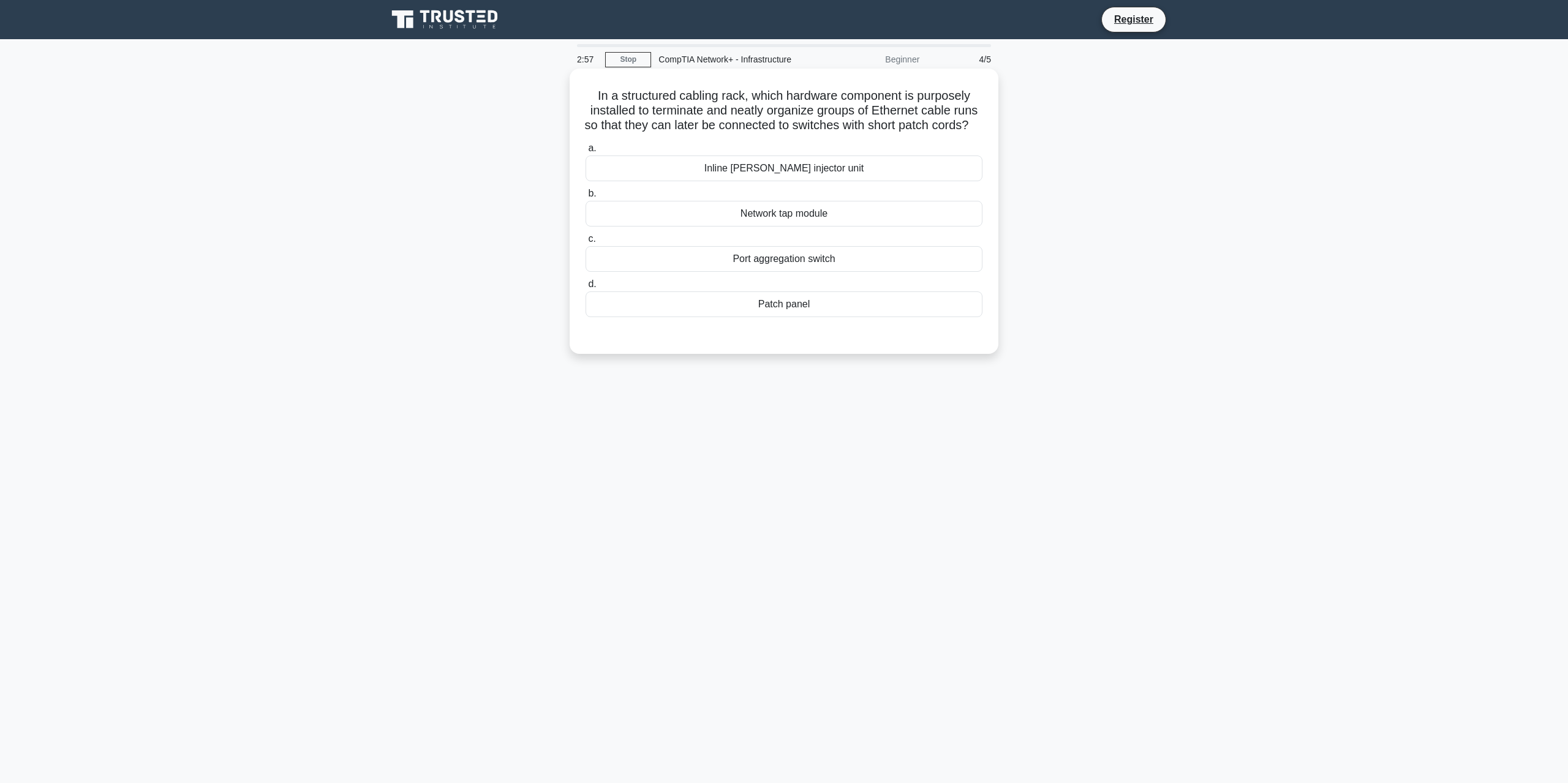
click at [790, 317] on div "Patch panel" at bounding box center [783, 304] width 397 height 26
click at [585, 289] on input "d. Patch panel" at bounding box center [585, 285] width 0 height 8
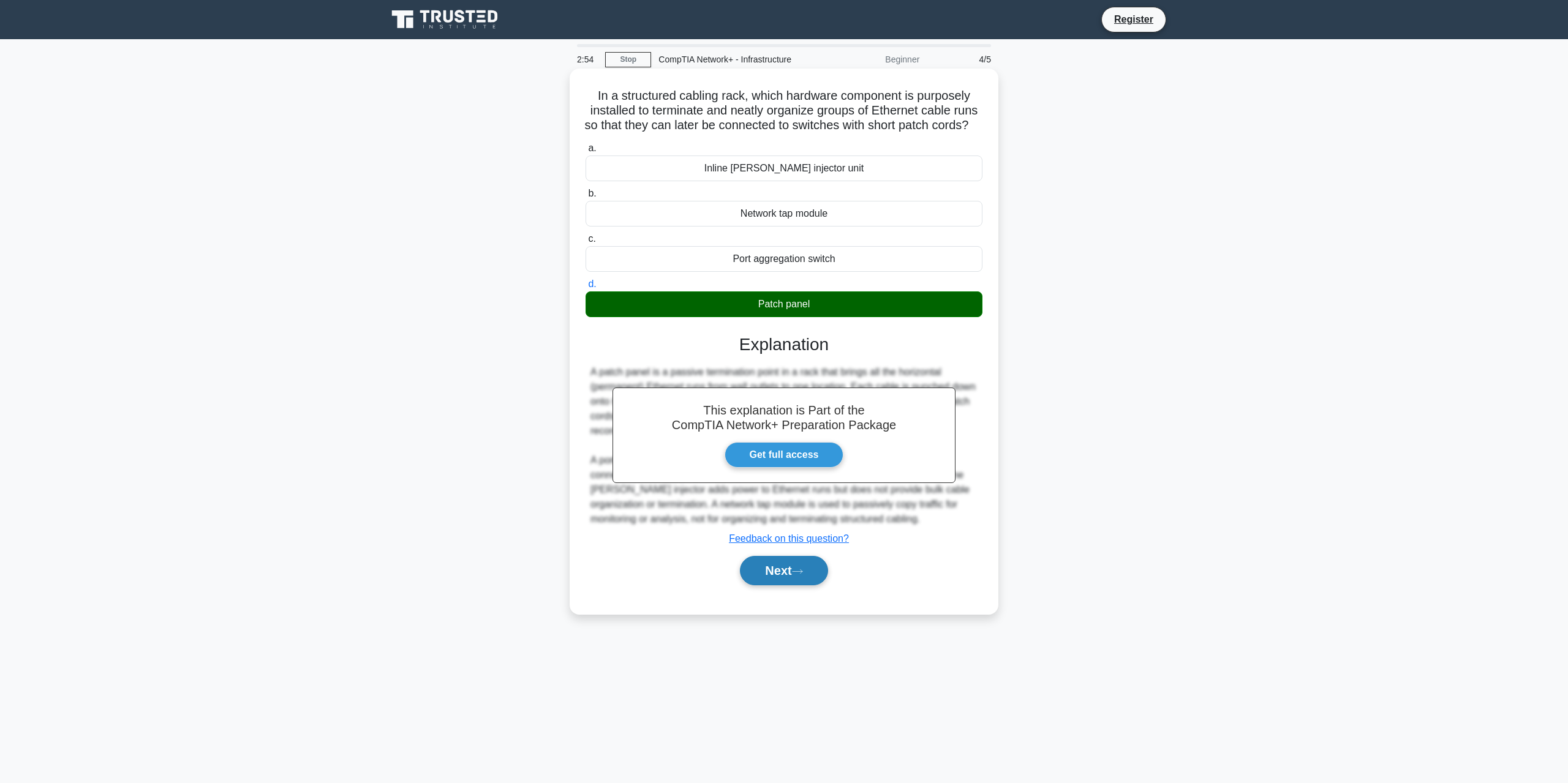
click at [798, 580] on button "Next" at bounding box center [784, 571] width 88 height 30
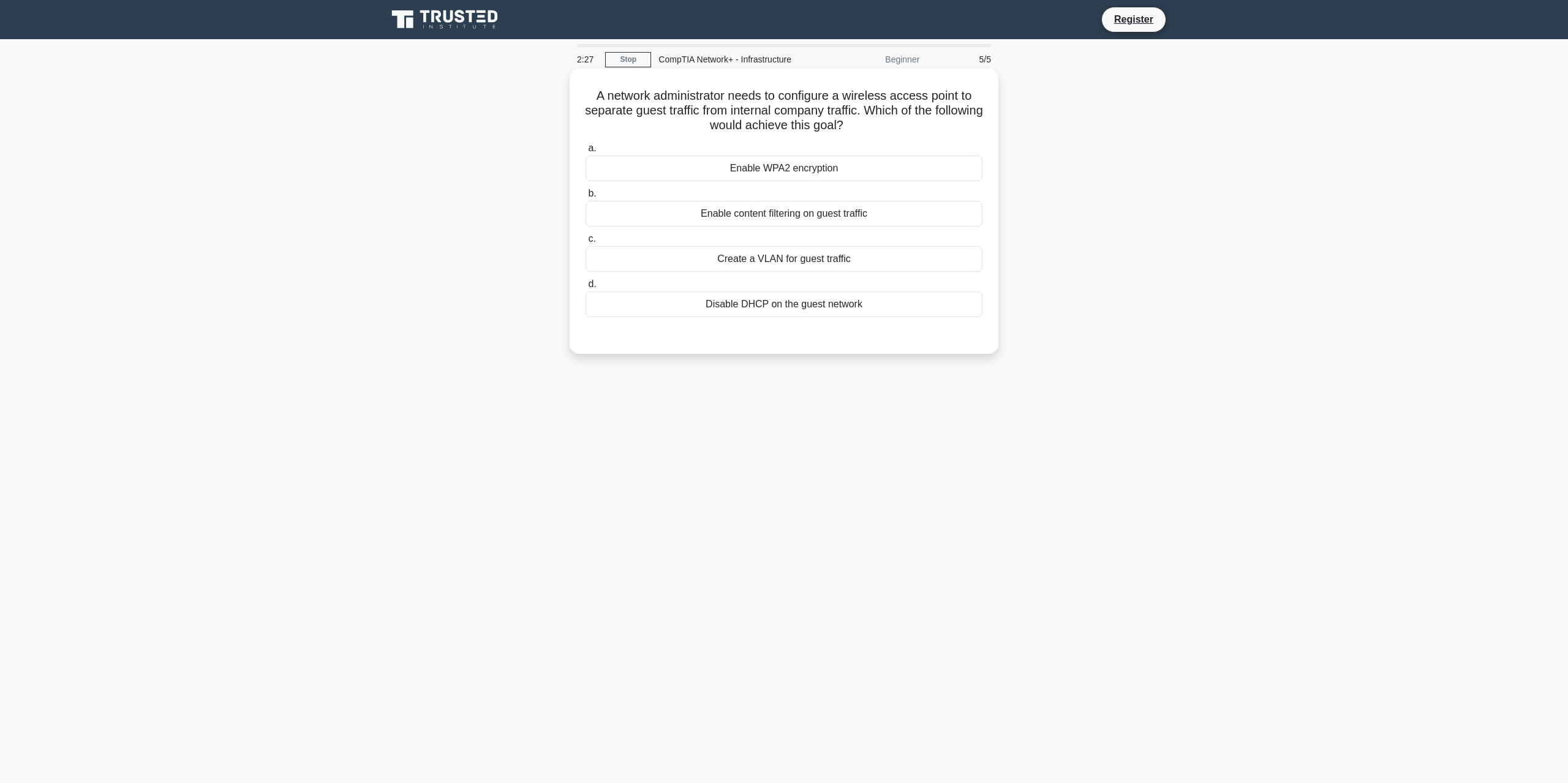
click at [792, 257] on div "Create a VLAN for guest traffic" at bounding box center [783, 259] width 397 height 26
click at [585, 243] on input "c. Create a VLAN for guest traffic" at bounding box center [585, 239] width 0 height 8
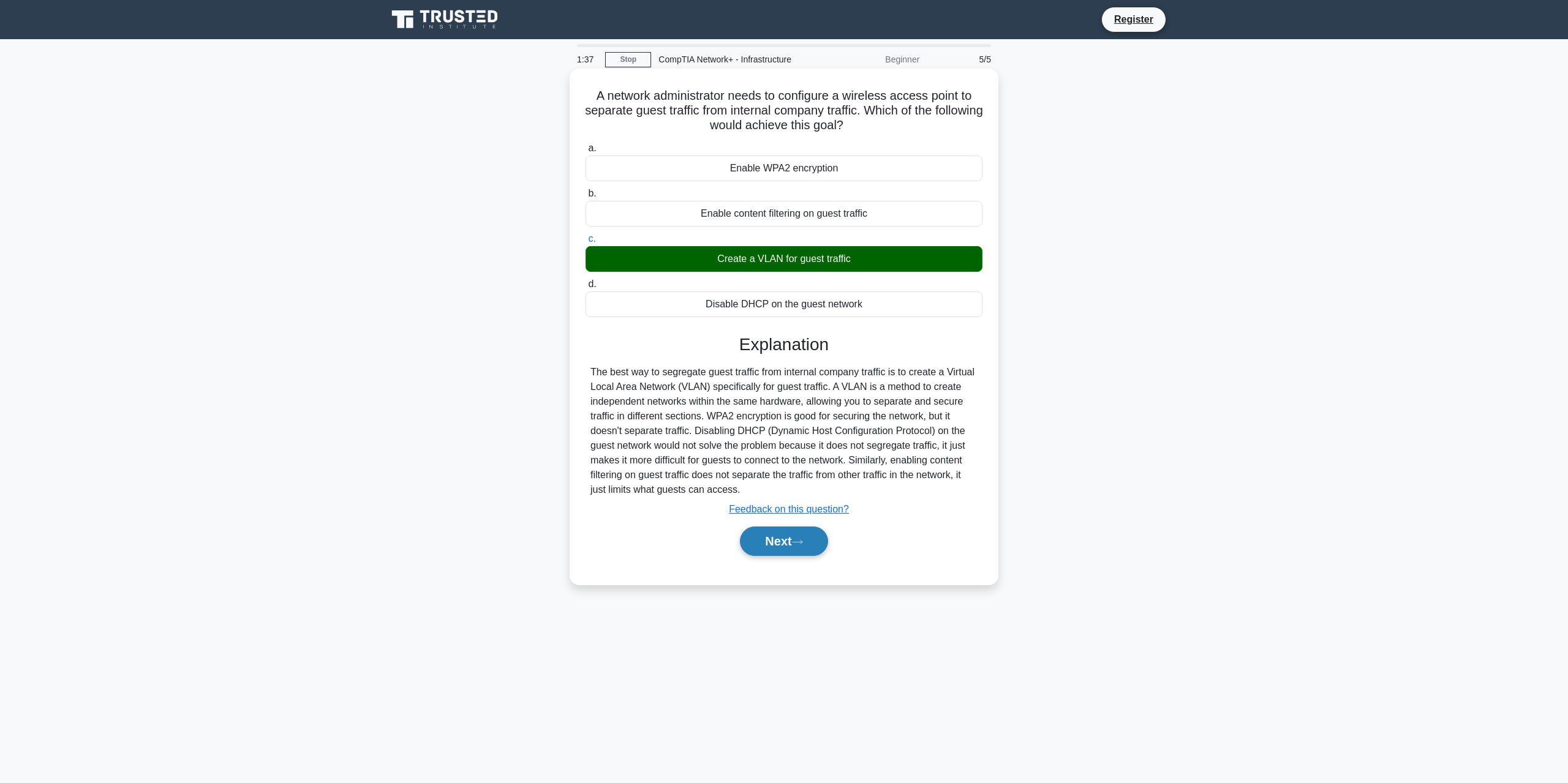
click at [804, 538] on button "Next" at bounding box center [784, 541] width 88 height 30
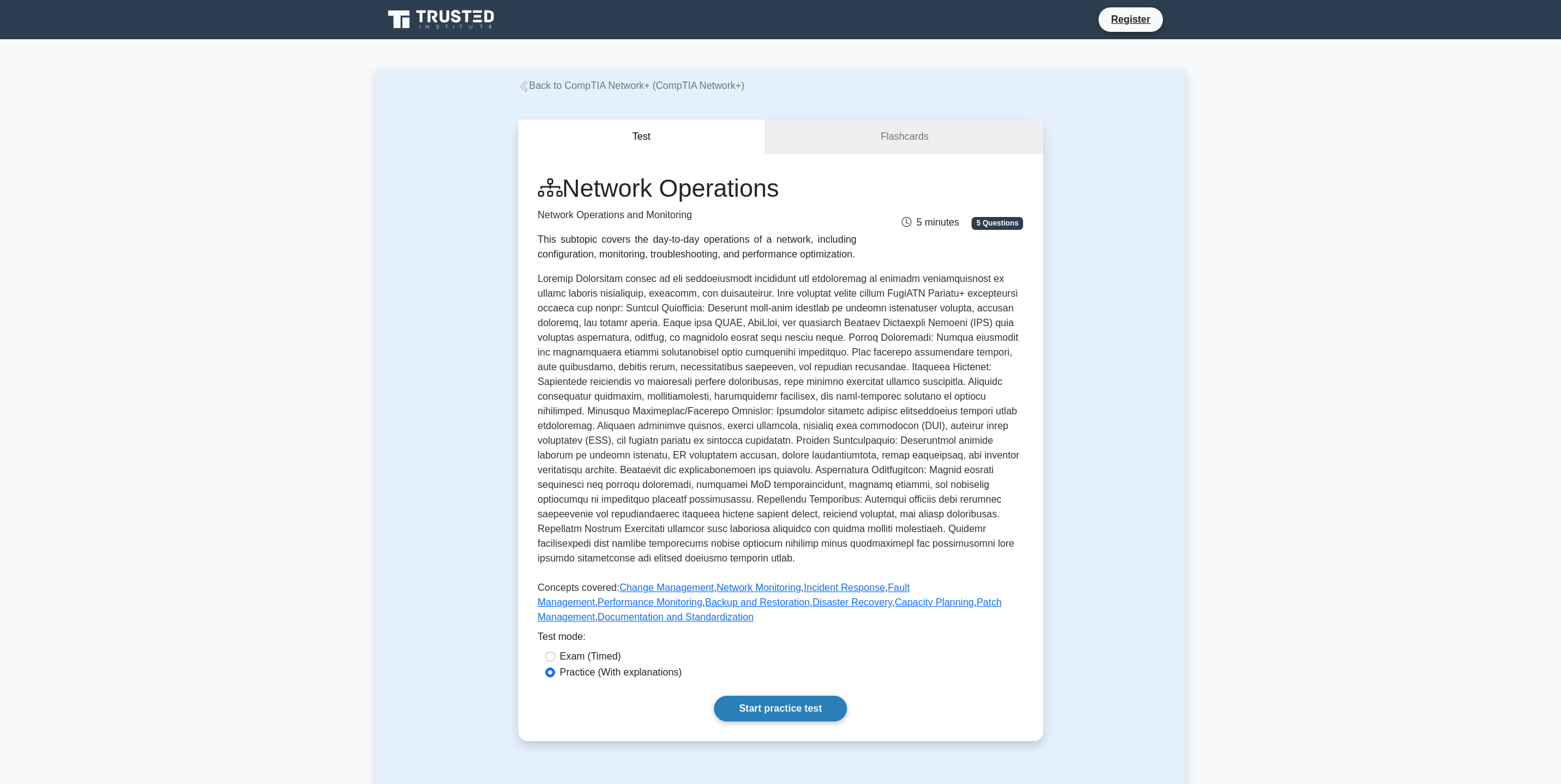
click at [825, 700] on link "Start practice test" at bounding box center [780, 709] width 134 height 26
click at [755, 697] on link "Start practice test" at bounding box center [780, 709] width 134 height 26
drag, startPoint x: 92, startPoint y: 180, endPoint x: 71, endPoint y: 166, distance: 25.2
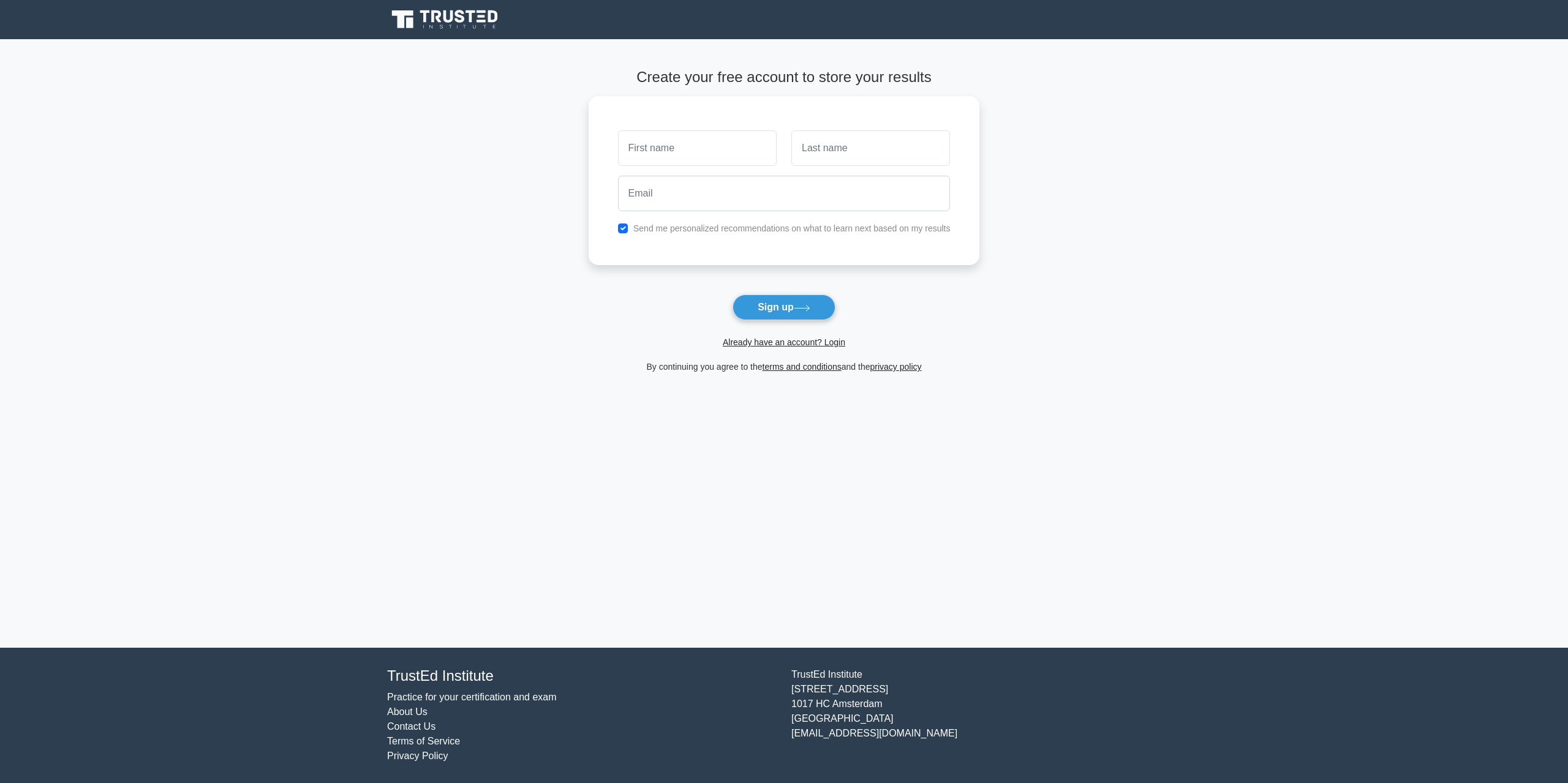
drag, startPoint x: 208, startPoint y: 201, endPoint x: 177, endPoint y: 186, distance: 34.4
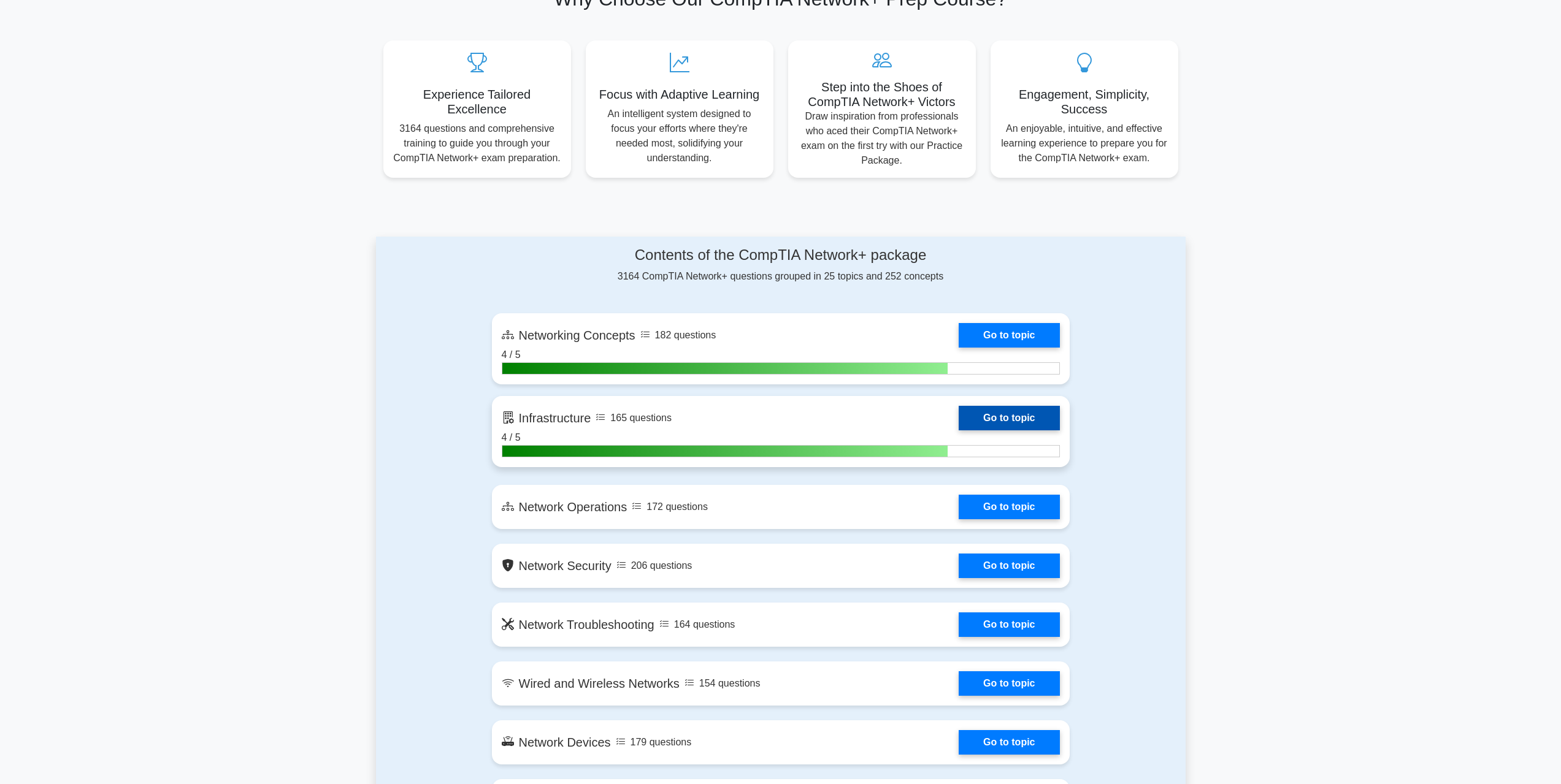
scroll to position [429, 0]
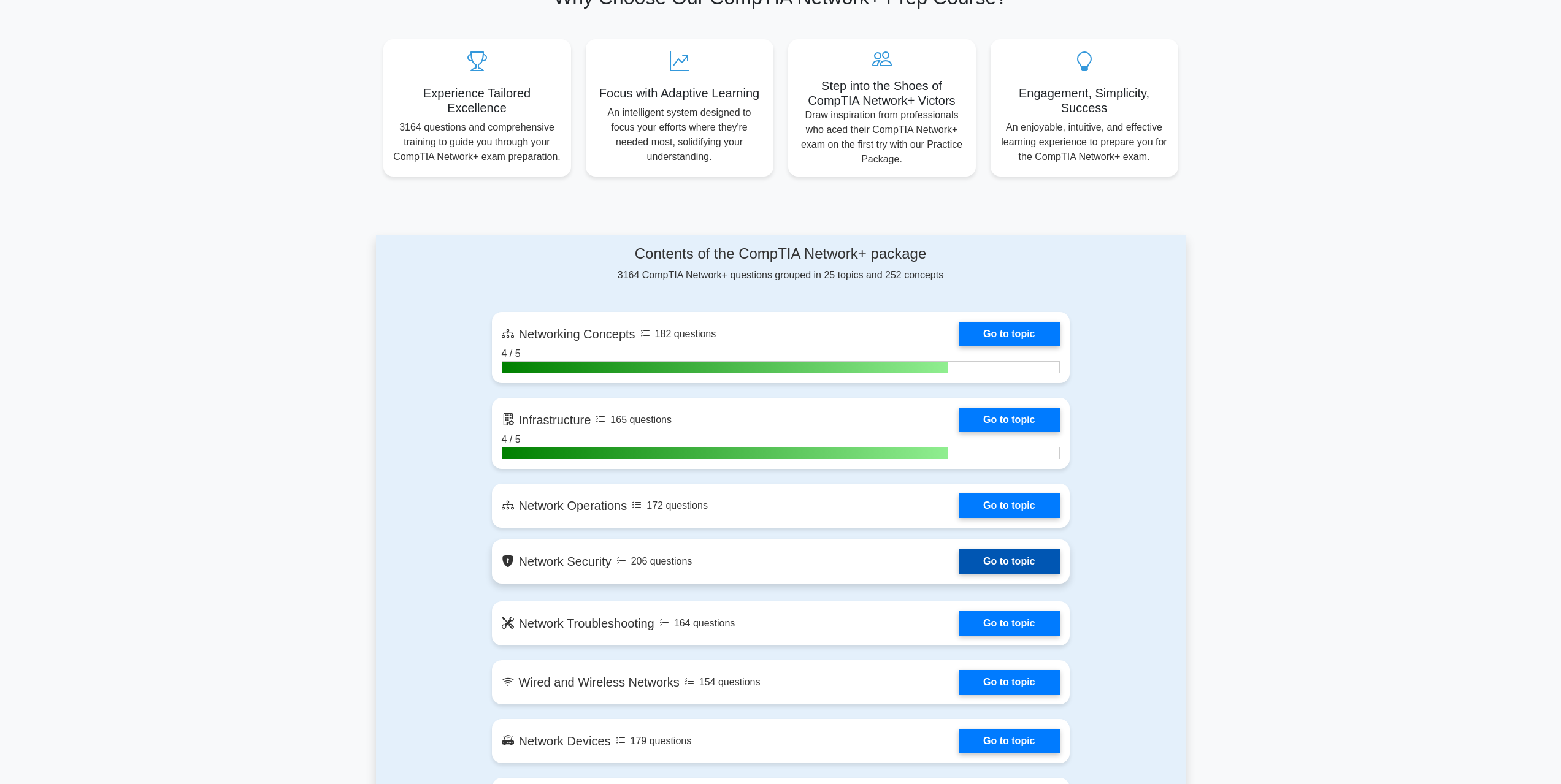
click at [1017, 559] on link "Go to topic" at bounding box center [1009, 561] width 101 height 25
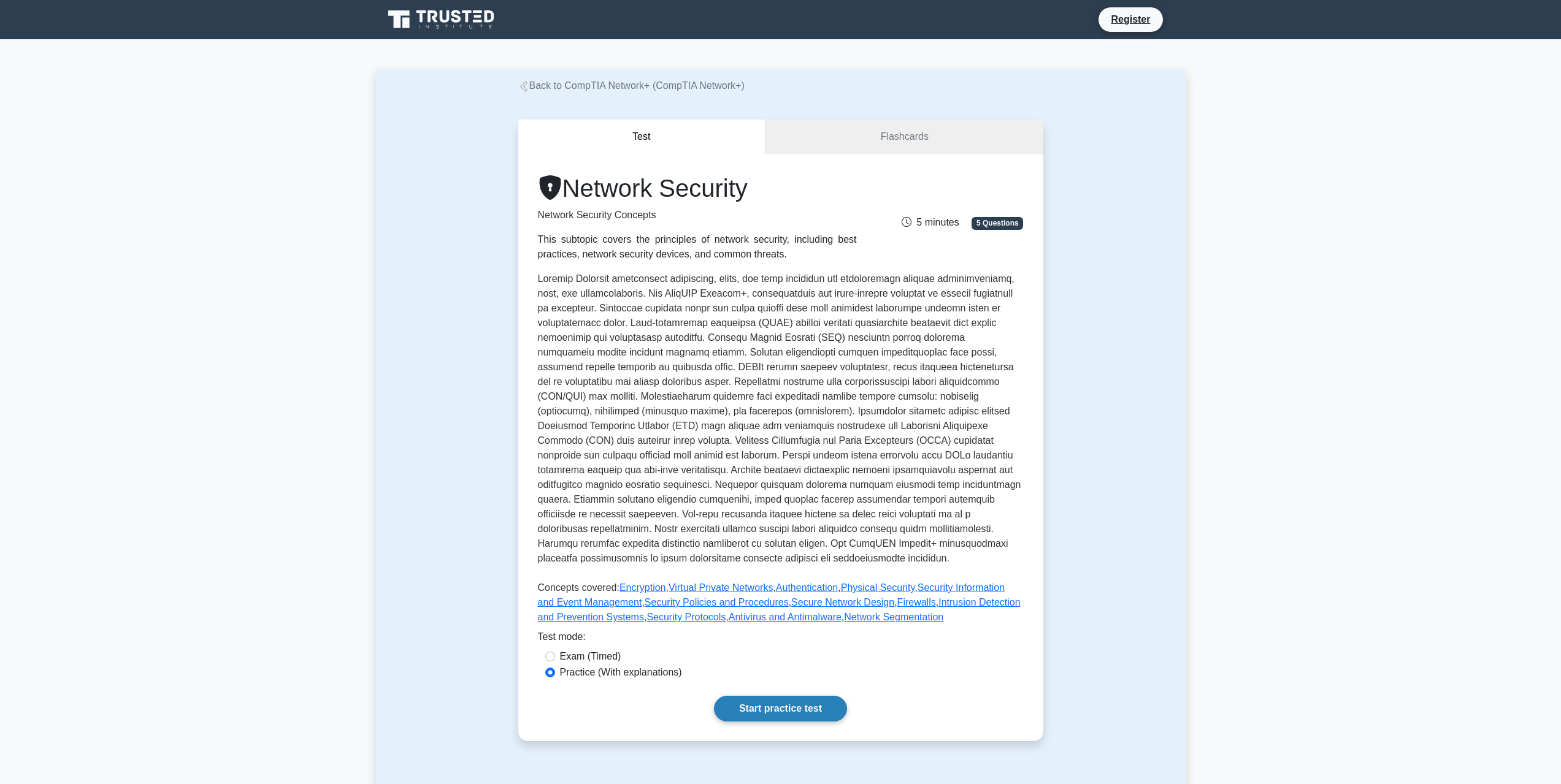
click at [838, 707] on link "Start practice test" at bounding box center [780, 709] width 134 height 26
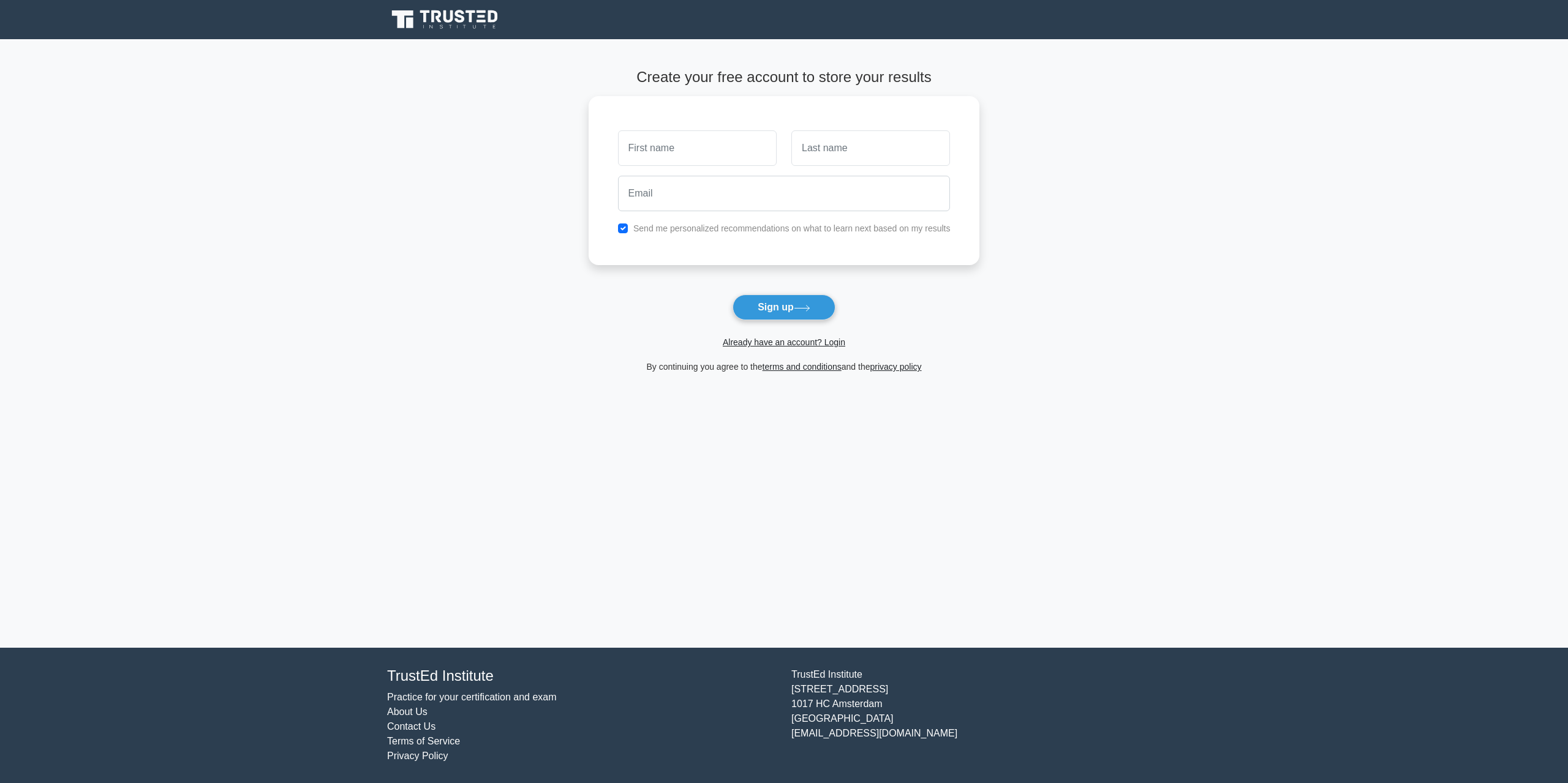
drag, startPoint x: 386, startPoint y: 445, endPoint x: 372, endPoint y: 442, distance: 14.3
